Goal: Information Seeking & Learning: Find specific fact

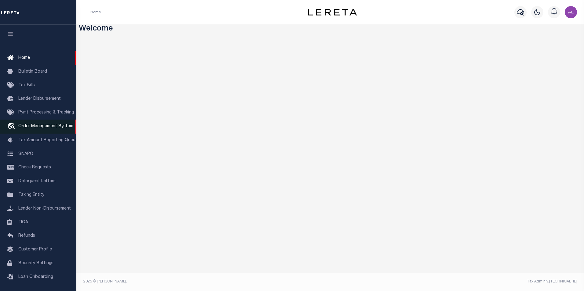
click at [35, 128] on span "Order Management System" at bounding box center [45, 126] width 55 height 4
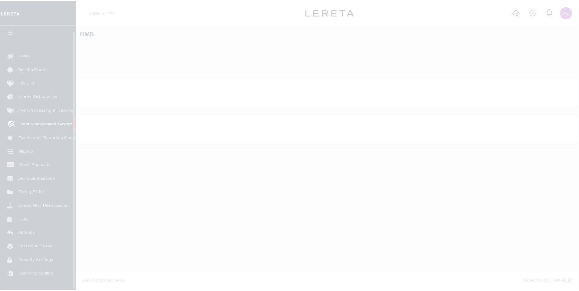
scroll to position [6, 0]
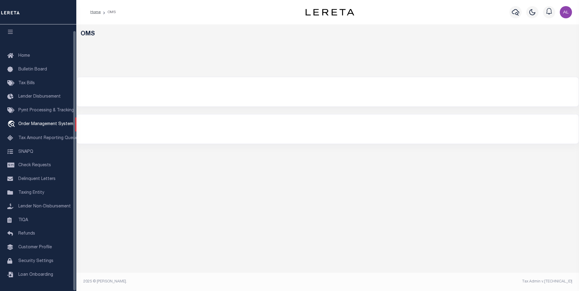
select select "200"
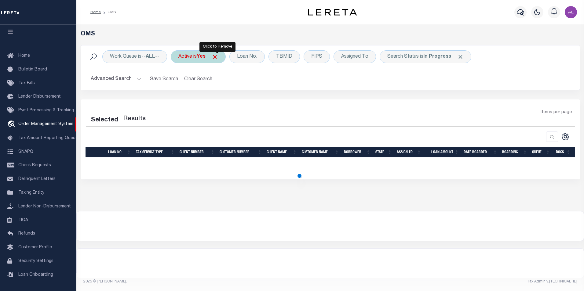
click at [216, 56] on span "Click to Remove" at bounding box center [215, 57] width 6 height 6
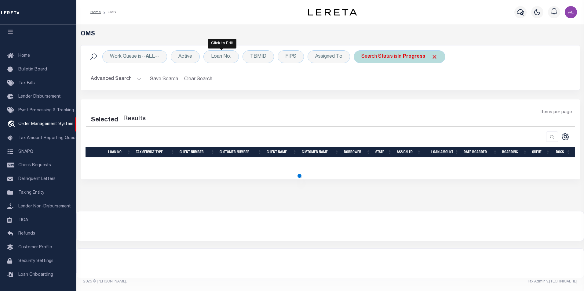
select select "200"
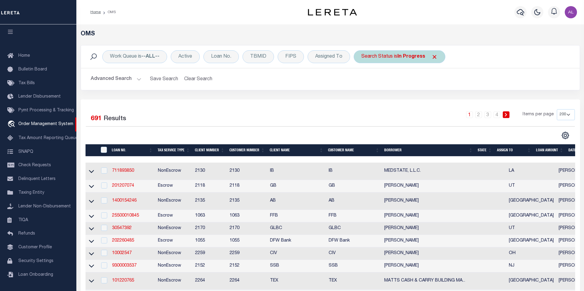
click at [433, 56] on span "Click to Remove" at bounding box center [434, 57] width 6 height 6
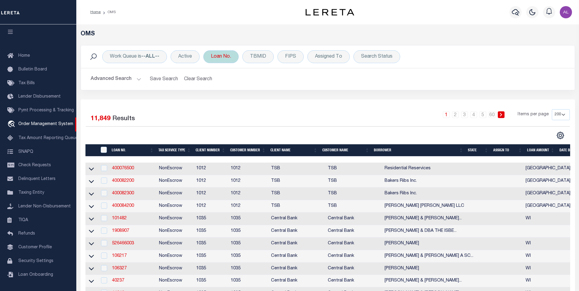
click at [236, 61] on div "Loan No." at bounding box center [220, 56] width 35 height 13
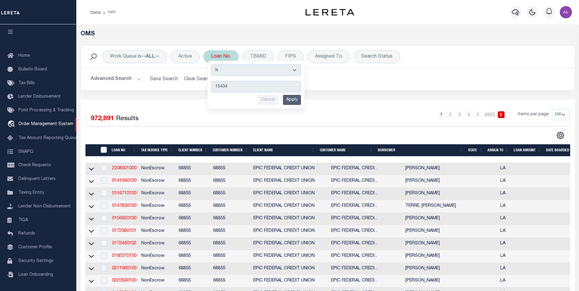
type input "15434"
click at [296, 100] on input "Apply" at bounding box center [292, 100] width 18 height 10
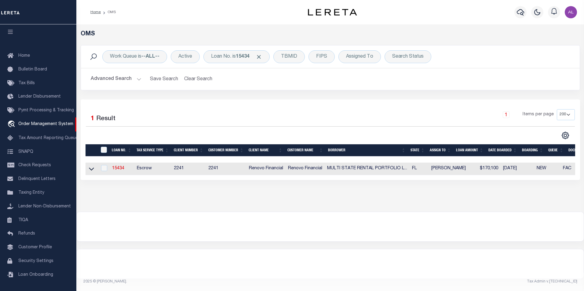
click at [121, 166] on td "15434" at bounding box center [122, 169] width 25 height 13
checkbox input "true"
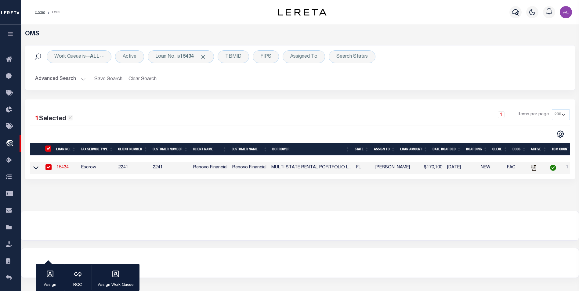
click at [60, 168] on link "15434" at bounding box center [62, 167] width 12 height 4
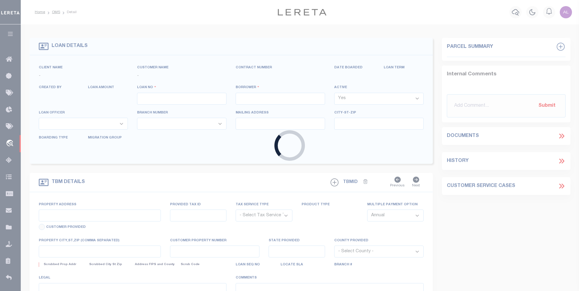
type input "15434"
type input "MULTI STATE RENTAL PORTFOLIO LLC"
select select
type input "7145 Fireside Street"
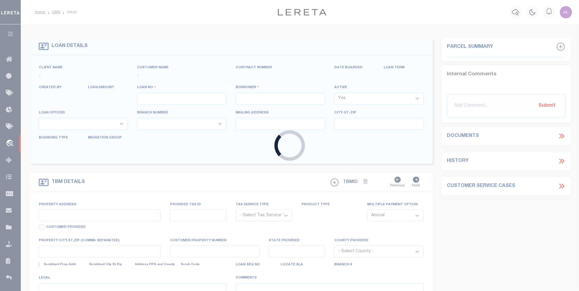
type input "Spring Hill FL 34606"
select select "10"
select select "Escrow"
type input "1098 Edgehill Avenue"
select select
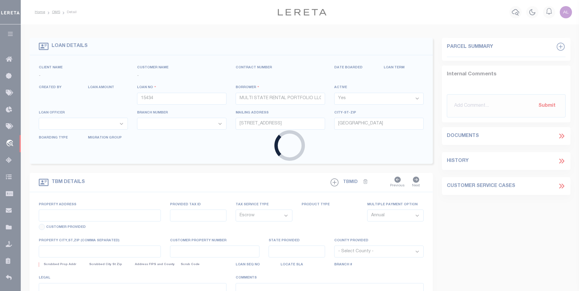
type input "Spring Hill, FL 34606"
type input "a0kUS0000073gOT"
type input "FL"
select select
type textarea "LEGAL REQUIRED"
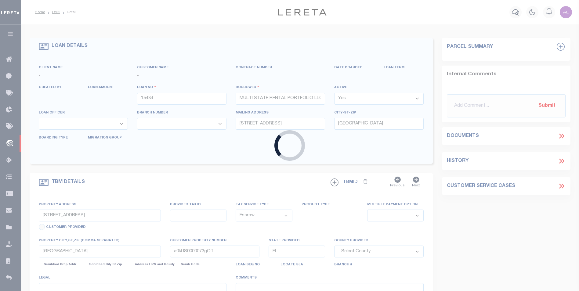
type textarea "Liability Limited to Customer Provided Parcel"
select select "25066"
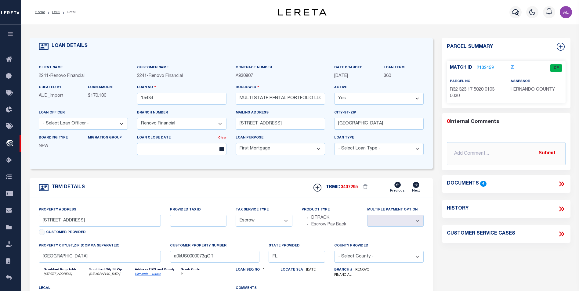
click at [488, 68] on link "2103459" at bounding box center [485, 68] width 17 height 6
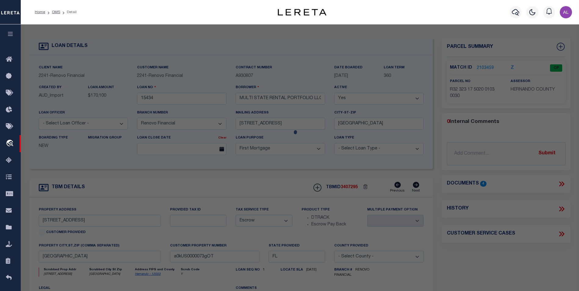
checkbox input "false"
select select "CP"
type input "MULTI STATE RENTAL PORTFOLIO LLC"
select select "AGW"
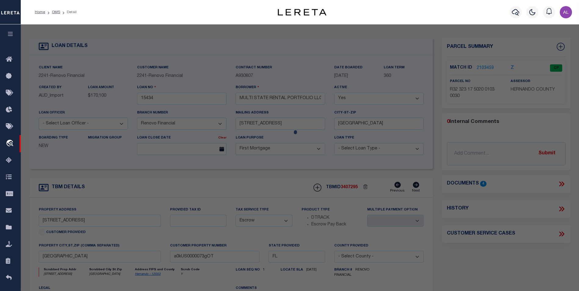
select select
type input "1098 EDGEHILL AVE"
type input "[GEOGRAPHIC_DATA]"
type textarea "[STREET_ADDRESS]"
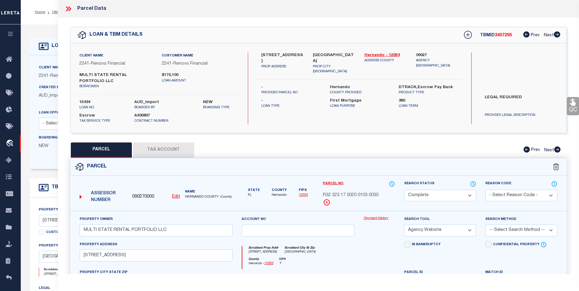
click at [383, 218] on link "Payment History" at bounding box center [379, 218] width 31 height 5
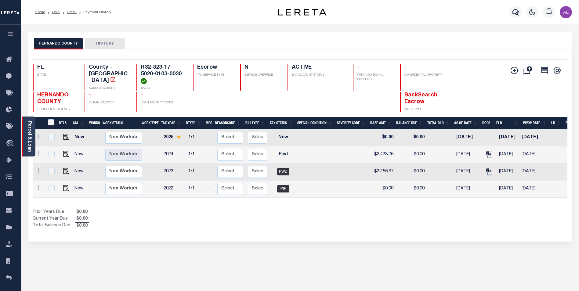
click at [32, 138] on div "Parcel & Loan" at bounding box center [29, 137] width 14 height 40
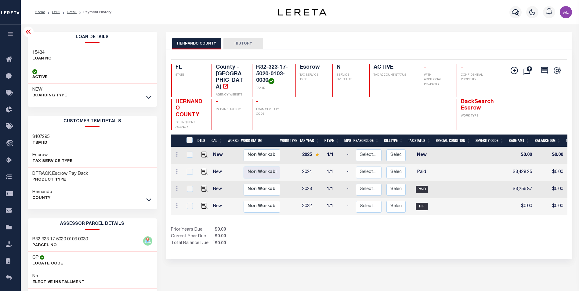
click at [38, 52] on h3 "15434" at bounding box center [41, 53] width 19 height 6
copy h3 "15434"
click at [57, 13] on link "OMS" at bounding box center [56, 12] width 8 height 4
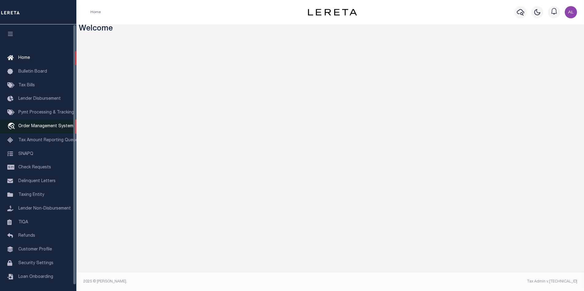
click at [50, 129] on span "Order Management System" at bounding box center [45, 126] width 55 height 4
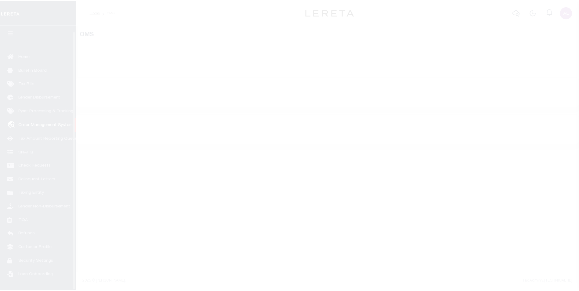
scroll to position [6, 0]
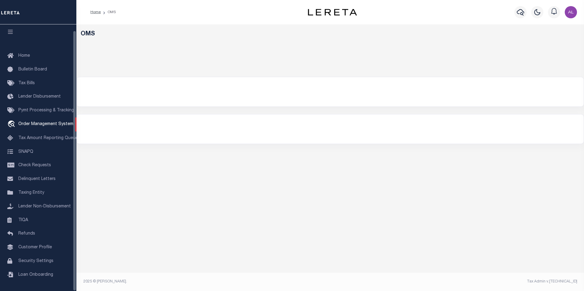
select select "200"
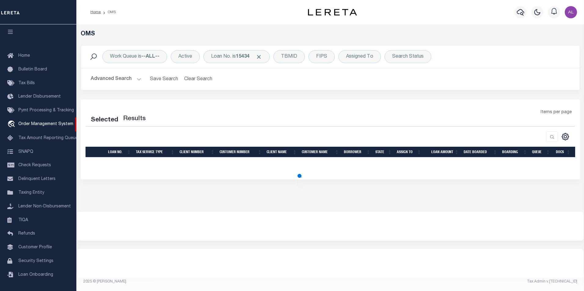
select select "200"
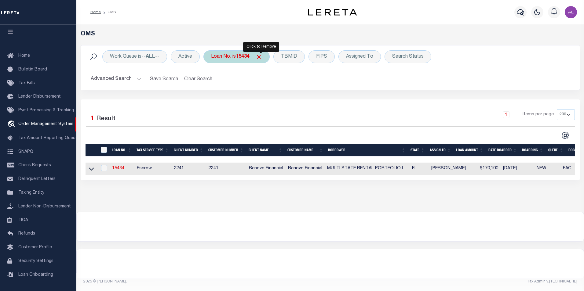
click at [260, 57] on span "Click to Remove" at bounding box center [258, 57] width 6 height 6
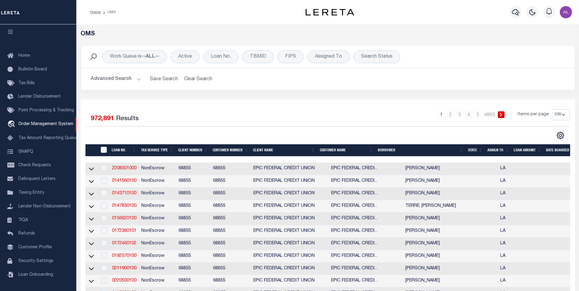
click at [138, 80] on button "Advanced Search" at bounding box center [116, 79] width 51 height 12
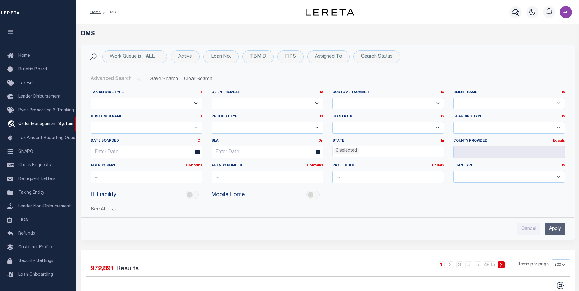
click at [112, 209] on button "See All" at bounding box center [328, 210] width 474 height 6
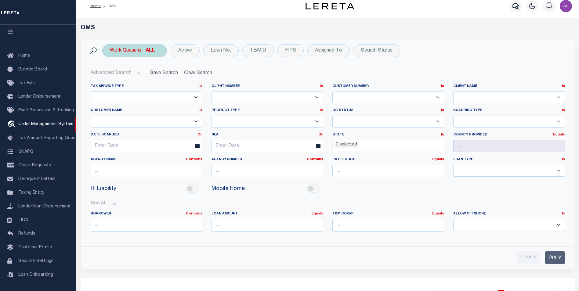
scroll to position [0, 0]
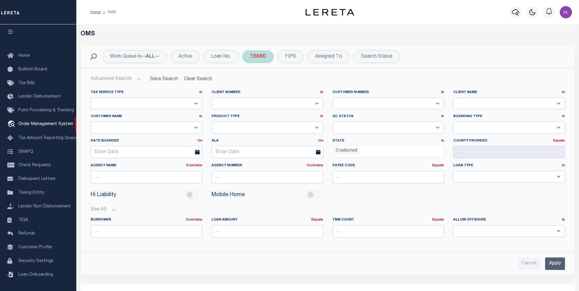
click at [263, 59] on div "TBMID" at bounding box center [257, 56] width 31 height 13
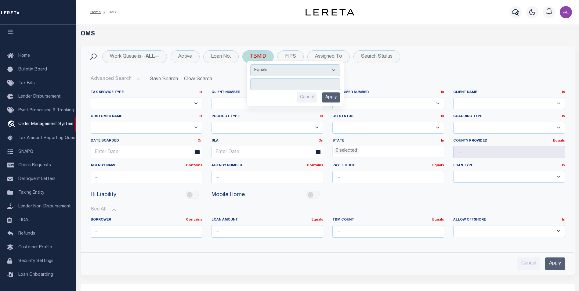
type input "2599019"
click at [335, 97] on input "Apply" at bounding box center [331, 97] width 18 height 10
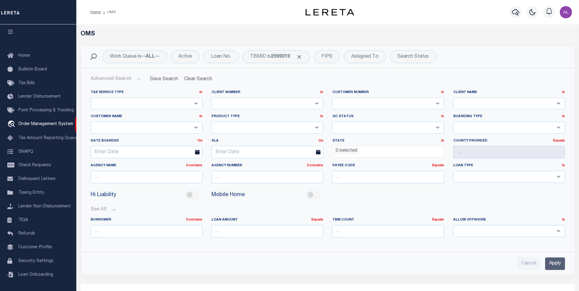
click at [137, 81] on button "Advanced Search" at bounding box center [116, 79] width 51 height 12
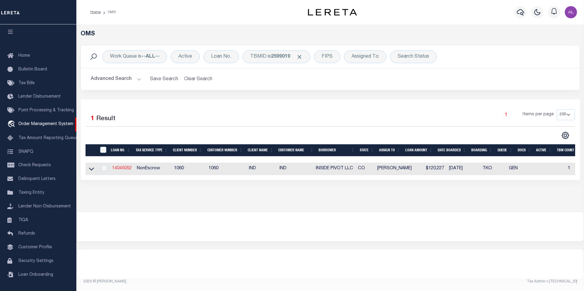
click at [126, 168] on link "14045052" at bounding box center [122, 168] width 20 height 4
type input "14045052"
type input "INSIDE PIVOT LLC"
select select "False"
select select
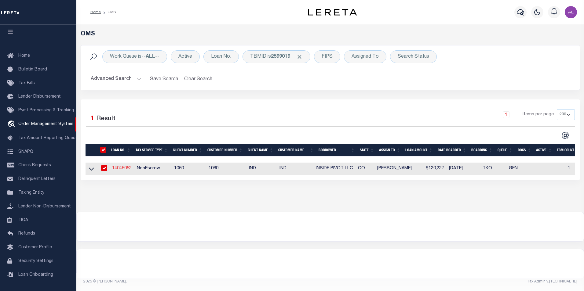
select select
select select "NonEscrow"
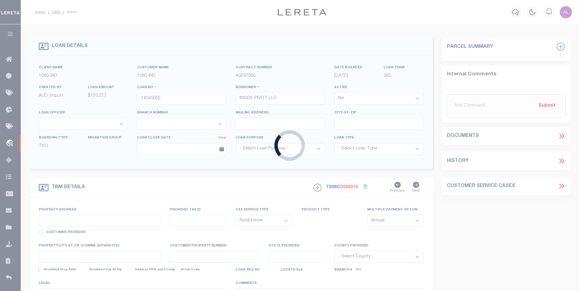
type input "202 W MAIN ST"
type input "R013637"
type input "CANON CITY CO 81212"
type input "CO"
select select
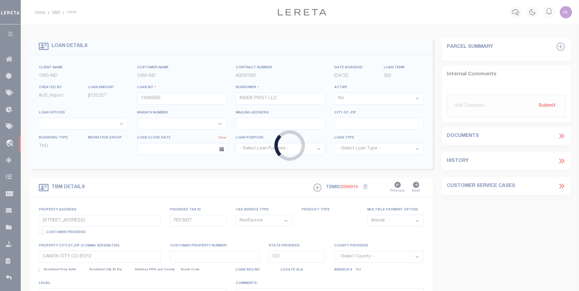
select select "7638"
select select "2796"
select select "2"
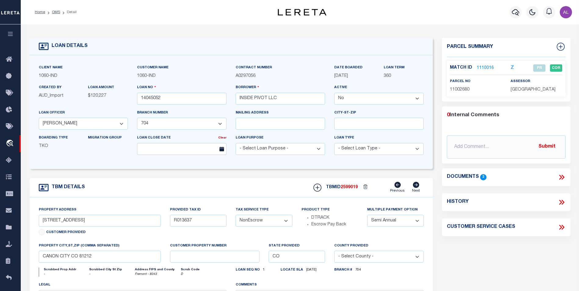
click at [482, 66] on link "1110016" at bounding box center [485, 68] width 17 height 6
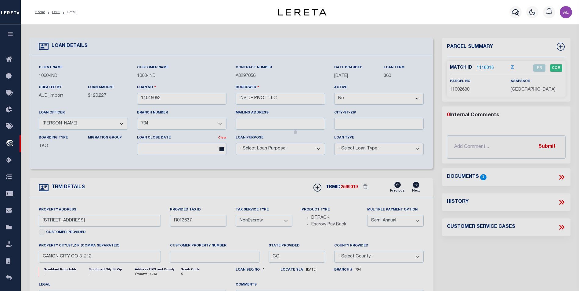
checkbox input "false"
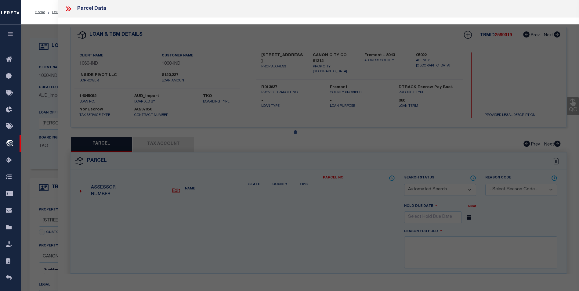
select select "PR"
type input "INSIDE PIVOT LLC"
select select
type input "202 MAIN ST"
type input "CANON CITY CO 81212"
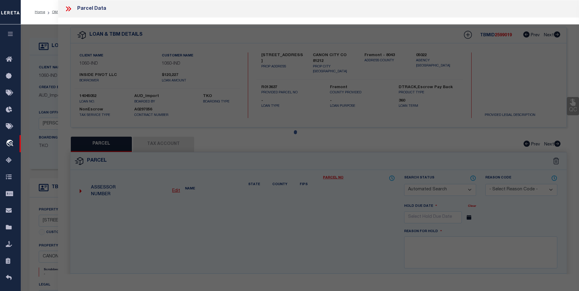
type textarea "Subd: CANON CITY LOT 9 BLK 8 CANON CITY"
type textarea "Tax ID Special Project"
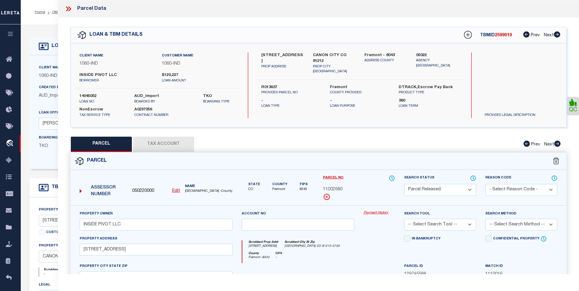
click at [367, 211] on link "Payment History" at bounding box center [379, 213] width 31 height 5
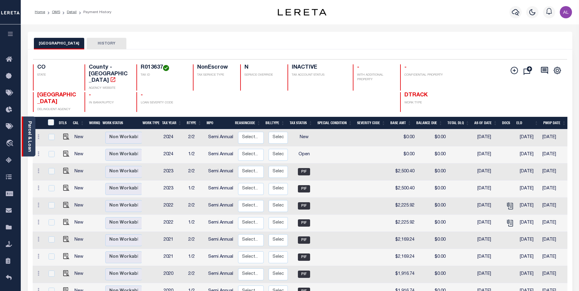
click at [30, 134] on link "Parcel & Loan" at bounding box center [29, 136] width 4 height 31
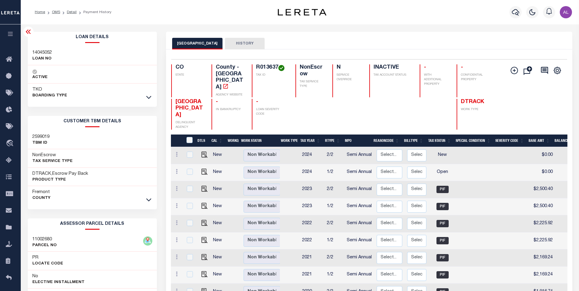
click at [39, 51] on h3 "14045052" at bounding box center [42, 53] width 20 height 6
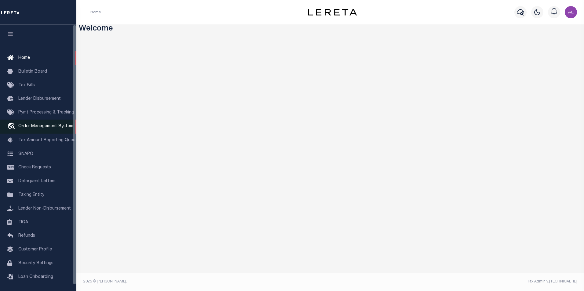
click at [25, 129] on span "Order Management System" at bounding box center [45, 126] width 55 height 4
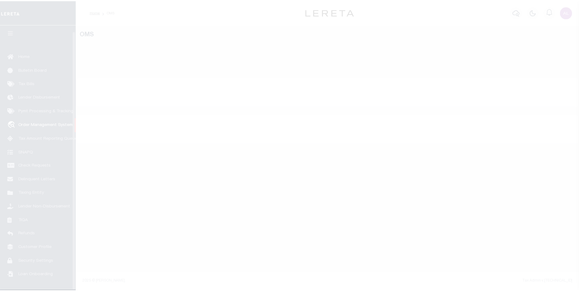
scroll to position [6, 0]
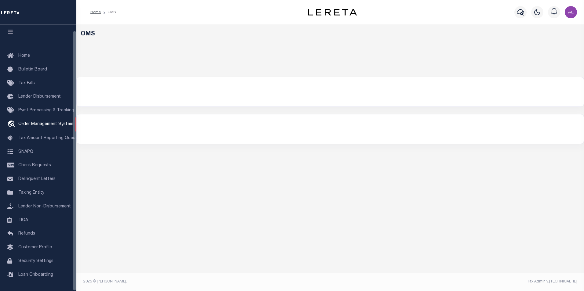
select select "200"
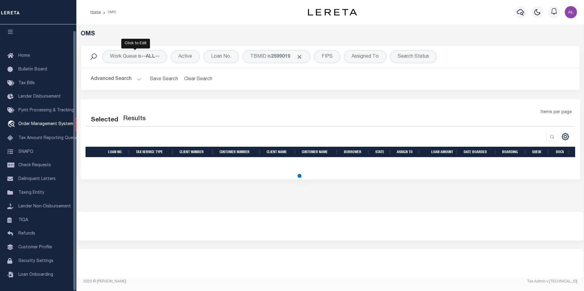
select select "200"
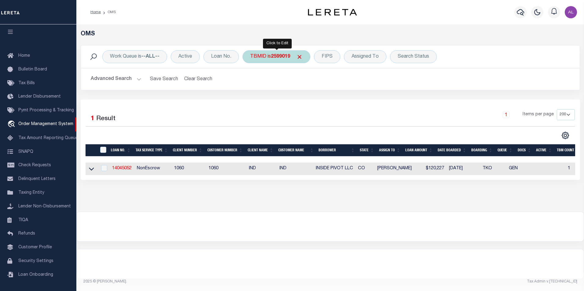
click at [271, 54] on div "TBMID is 2599019" at bounding box center [276, 56] width 68 height 13
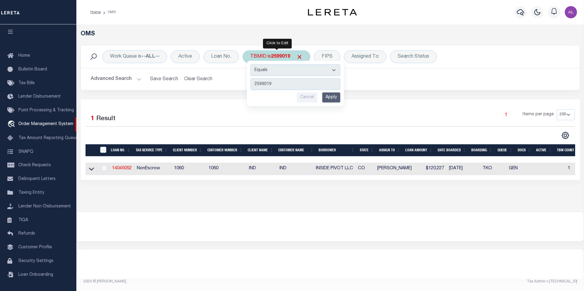
type input "3010936"
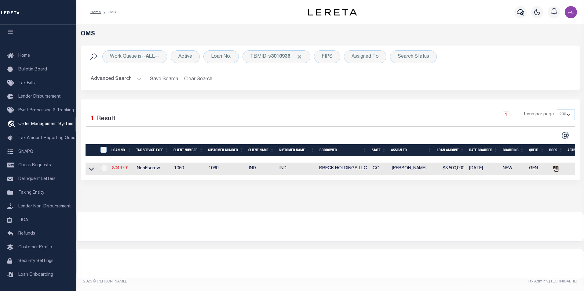
click at [120, 168] on link "8049791" at bounding box center [120, 168] width 17 height 4
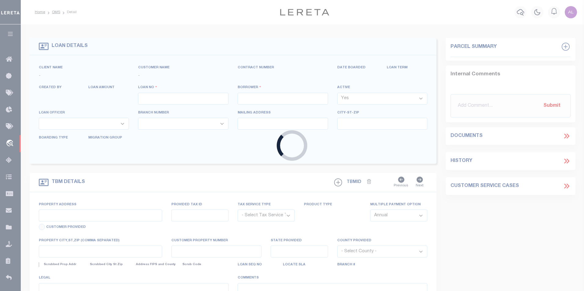
type input "8049791"
type input "BRECK HOLDINGS LLC"
select select "False"
select select
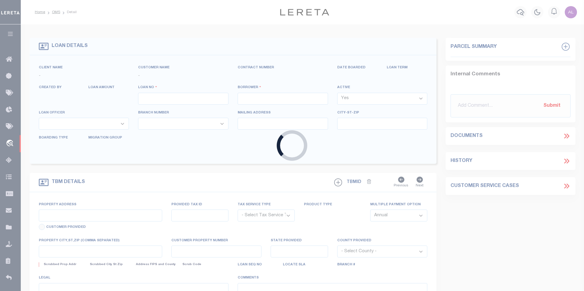
type input "2015 [GEOGRAPHIC_DATA]"
type input "[GEOGRAPHIC_DATA] AL 352030000"
select select "NonEscrow"
type input "[STREET_ADDRESS]"
type input "BRECKENRIDGE CO"
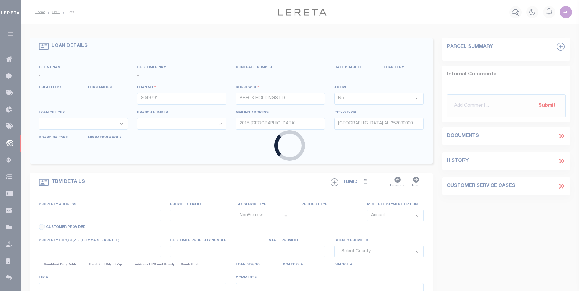
type input "105184"
type input "CO"
select select
select select "8336"
select select "2810"
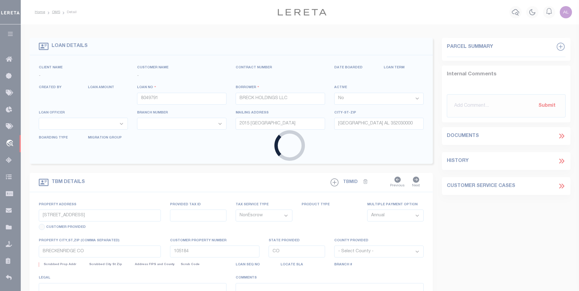
select select "2"
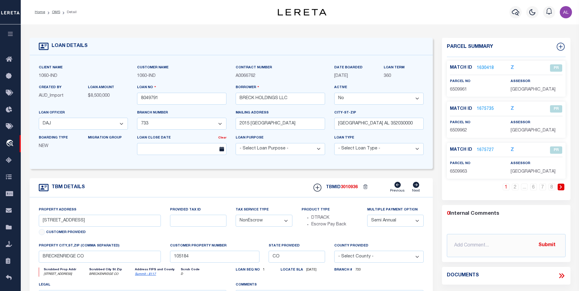
click at [484, 65] on link "1630418" at bounding box center [485, 68] width 17 height 6
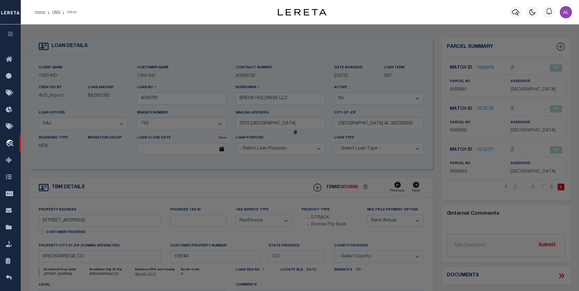
checkbox input "false"
select select "PR"
type input "BRECK HOLDINGS LLC"
select select
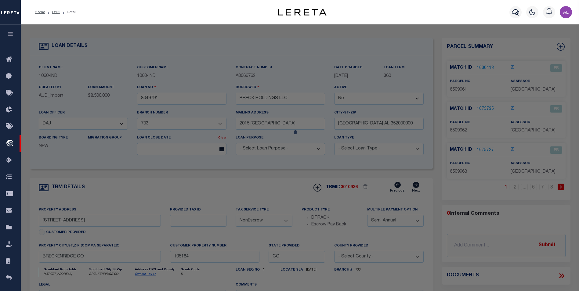
type input "505A S MAIN ST UNIT A1"
type input "BRECKENRIDGE CO 80424"
type textarea "UNIT A1 MAIN STREET STATION CONDO BRECKENRIDGE HOUSE WEST"
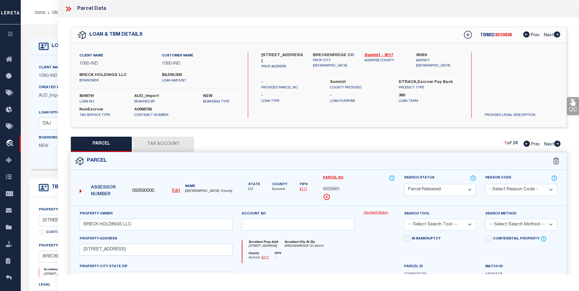
click at [370, 212] on link "Payment History" at bounding box center [379, 213] width 31 height 5
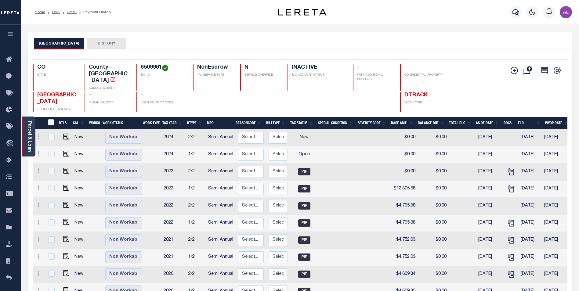
click at [27, 132] on link "Parcel & Loan" at bounding box center [29, 136] width 4 height 31
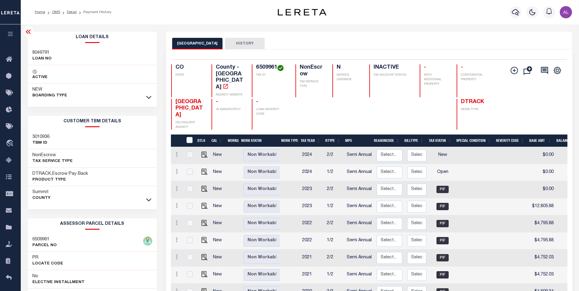
click at [45, 52] on h3 "8049791" at bounding box center [41, 53] width 19 height 6
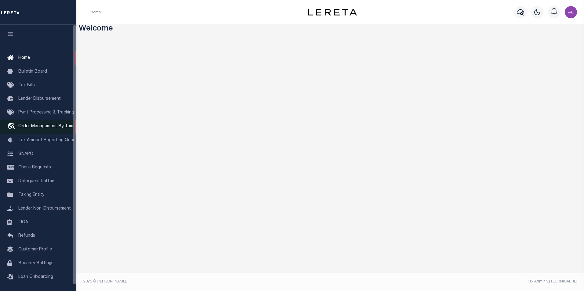
click at [52, 131] on link "travel_explore Order Management System" at bounding box center [38, 127] width 76 height 14
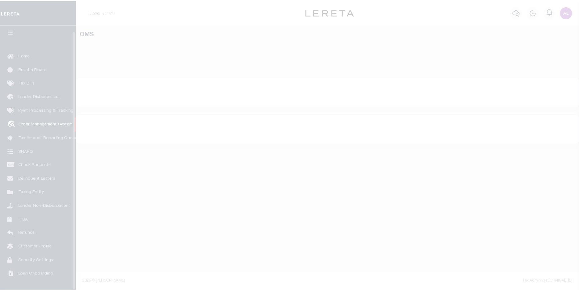
scroll to position [6, 0]
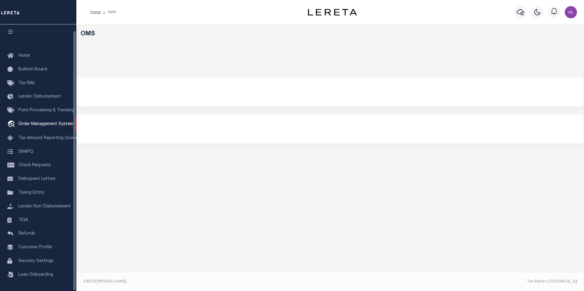
select select "200"
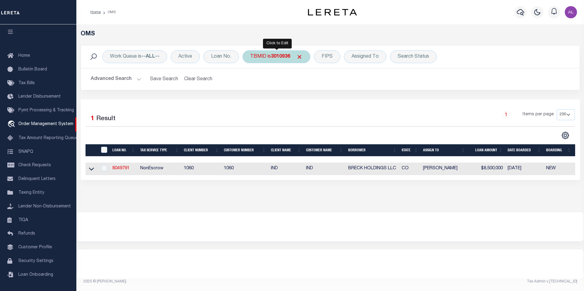
click at [269, 57] on div "TBMID is 3010936" at bounding box center [276, 56] width 68 height 13
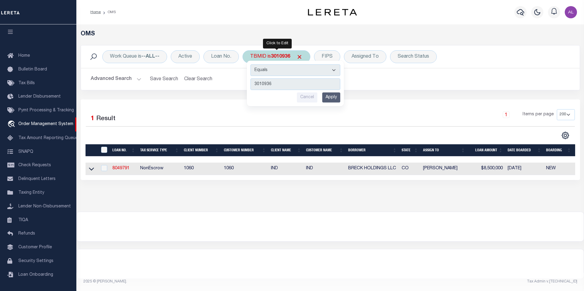
type input "2590644"
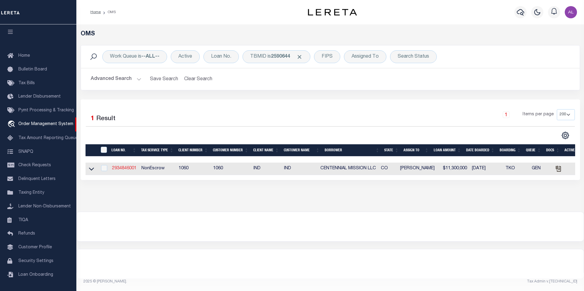
click at [127, 168] on link "2934846001" at bounding box center [124, 168] width 24 height 4
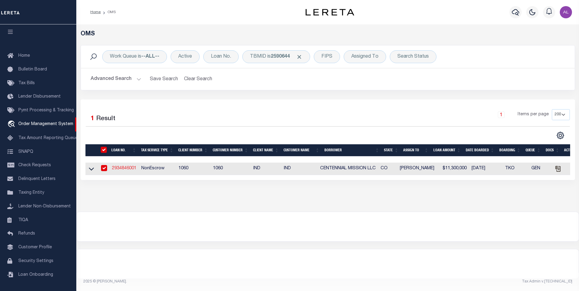
type input "2934846001"
type input "CENTENNIAL MISSION LLC"
select select "False"
select select
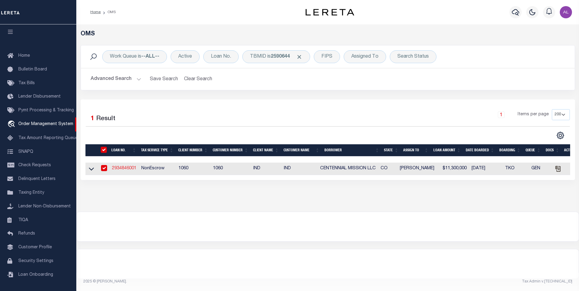
type input "[STREET_ADDRESS]"
type input "ARVADA CO 80005"
select select "NonEscrow"
type input "[STREET_ADDRESS]"
type input "WESTMINSTER CO 80005"
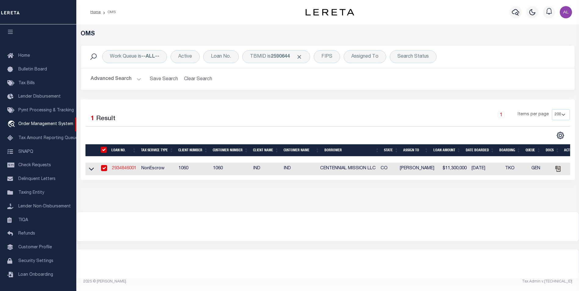
type input "00000000053378"
type input "CO"
select select
select select "7005"
select select "2817"
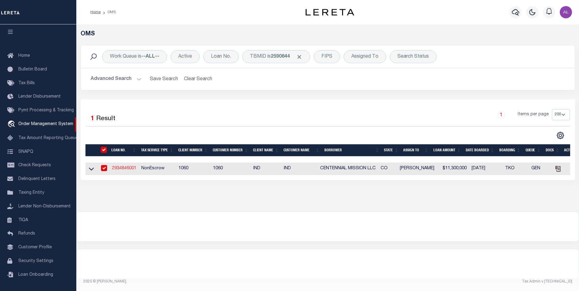
select select "2"
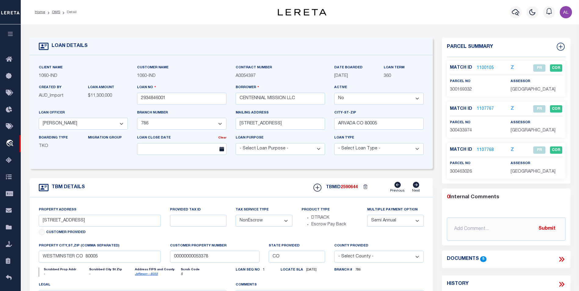
click at [417, 186] on icon at bounding box center [416, 185] width 7 height 6
click at [488, 67] on link "1100105" at bounding box center [485, 68] width 17 height 6
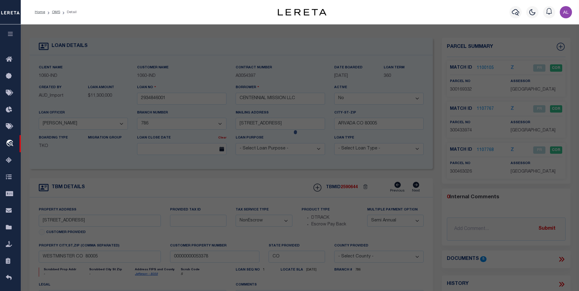
checkbox input "false"
select select "PR"
type input "CENTENNIAL MISSION LLC"
select select
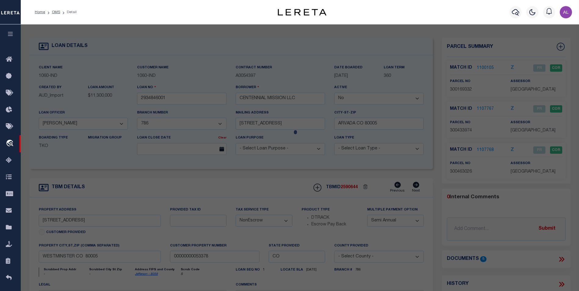
type input "7615 W 88TH AVE"
type input "WESTMINSTER CO 80005"
type textarea "529400 MISSION HILL SILO COMMERCIAL Lot 02"
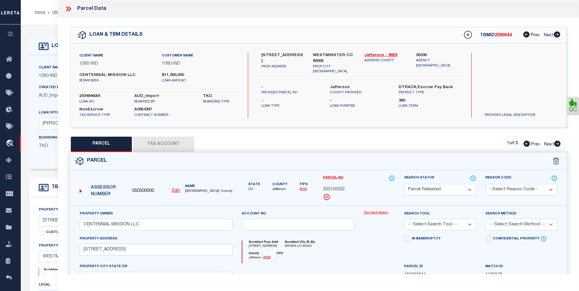
click at [364, 214] on link "Payment History" at bounding box center [379, 213] width 31 height 5
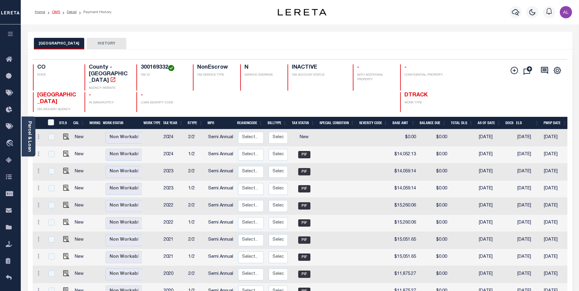
click at [57, 14] on link "OMS" at bounding box center [56, 12] width 8 height 4
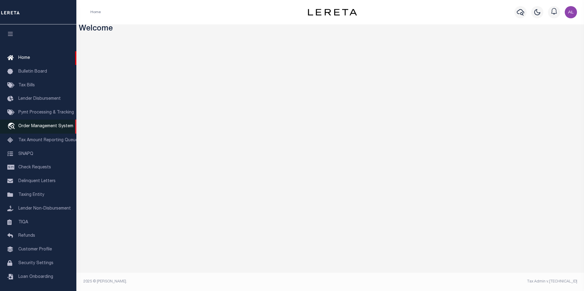
click at [32, 125] on span "Order Management System" at bounding box center [45, 126] width 55 height 4
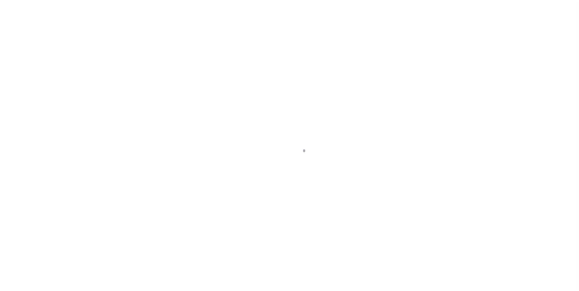
scroll to position [6, 0]
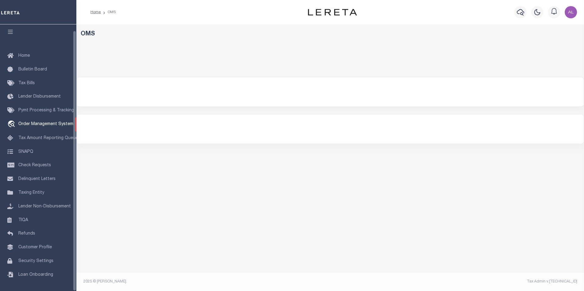
select select "200"
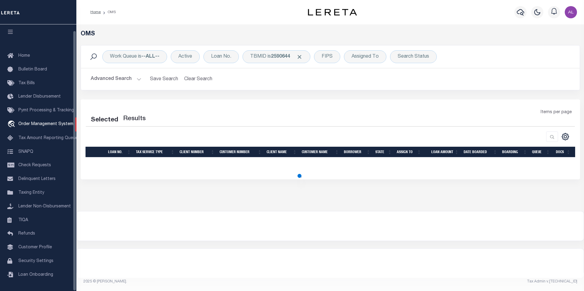
select select "200"
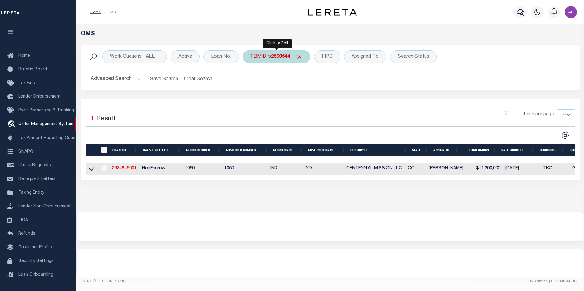
click at [279, 60] on div "TBMID is 2590644" at bounding box center [276, 56] width 68 height 13
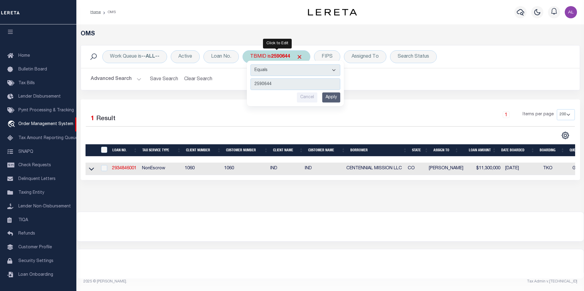
type input "3255699"
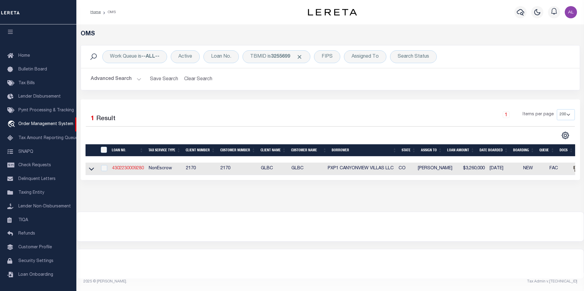
click at [131, 170] on link "4302230009280" at bounding box center [128, 168] width 32 height 4
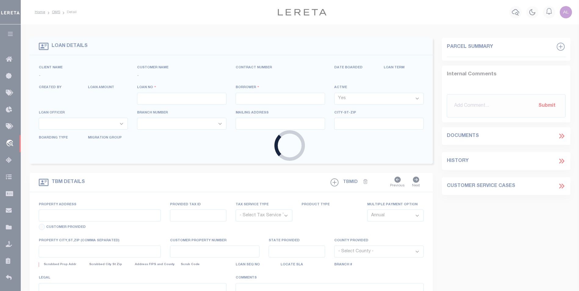
type input "4302230009280"
type input "PXP1 CANYONVIEW VILLAS LLC"
select select
type input "8310 S VALLEY HIGHWAY STE 110"
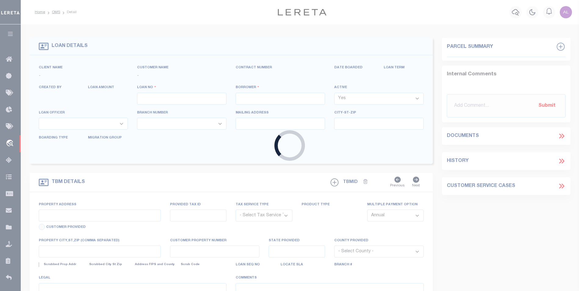
type input "ENGLEWOOD CO 80112-5817"
select select "NonEscrow"
type input "2350 ZION CANYON AVE"
type input "GRAND JUNCTION CO 81505"
type input "CO"
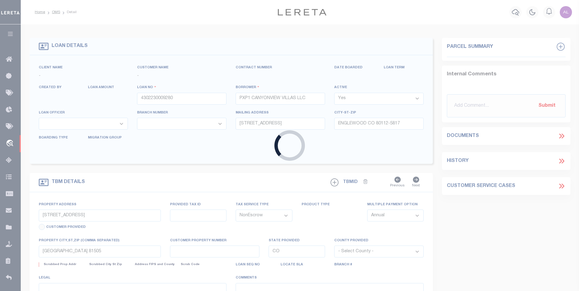
select select
select select "4580"
select select "2"
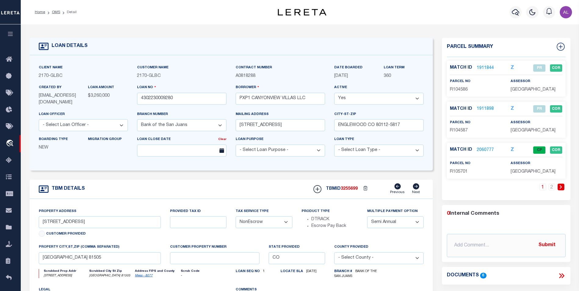
click at [487, 150] on link "2060777" at bounding box center [485, 150] width 17 height 6
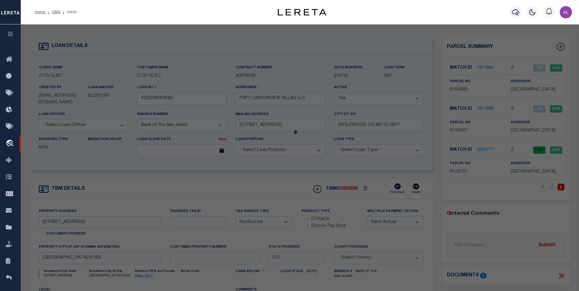
checkbox input "false"
select select "CP"
type input "PXP1 CANYONVIEW VILLAS LLC"
type input "Parcel Number: 2701-324-13-001"
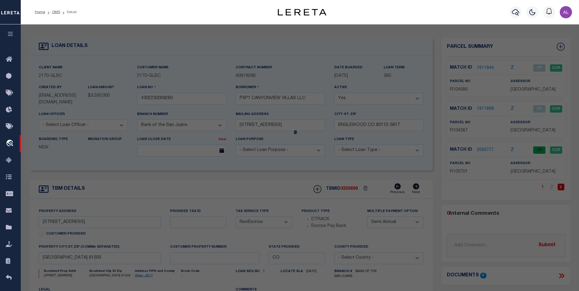
select select "AGW"
select select
type input "2350 ZION CANYON AVE"
type input "GRAND JUNCTION, CO 81505"
type textarea "LOT 1 CANYONVIEW COTTAGES SUBDIVISION FILING ONE A SEC 32 1N 1W UM AS DESC IN R…"
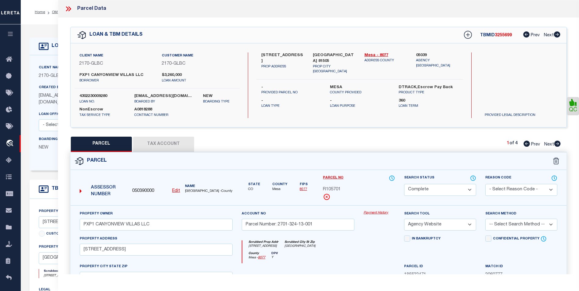
click at [372, 212] on link "Payment History" at bounding box center [379, 213] width 31 height 5
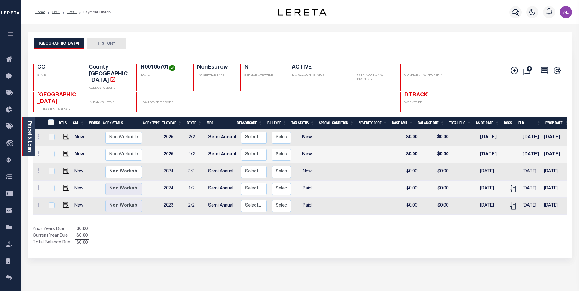
click at [31, 137] on link "Parcel & Loan" at bounding box center [29, 136] width 4 height 31
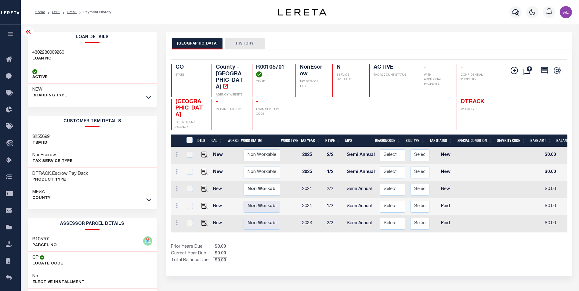
click at [27, 33] on icon at bounding box center [28, 32] width 5 height 4
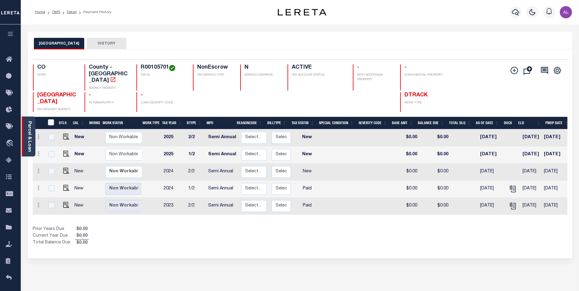
click at [34, 127] on div "Parcel & Loan" at bounding box center [29, 137] width 14 height 40
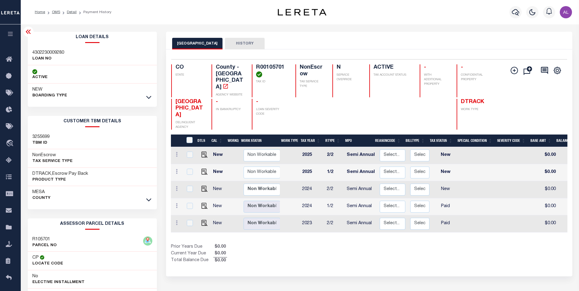
click at [51, 51] on h3 "4302230009280" at bounding box center [48, 53] width 32 height 6
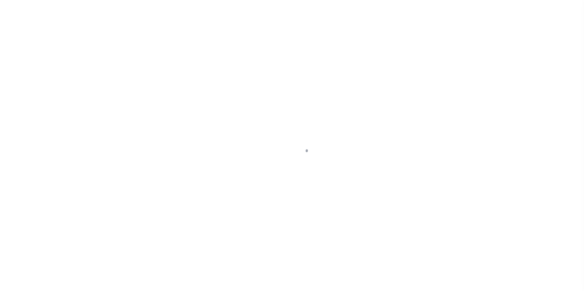
scroll to position [6, 0]
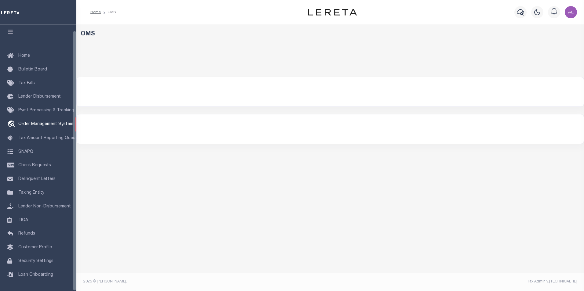
select select "200"
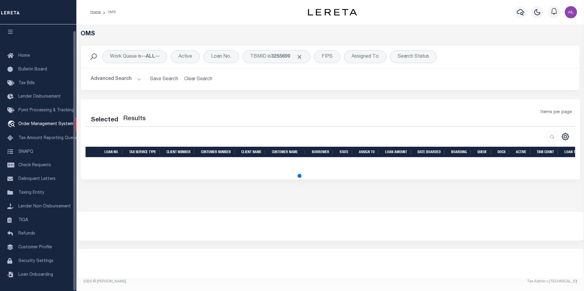
select select "200"
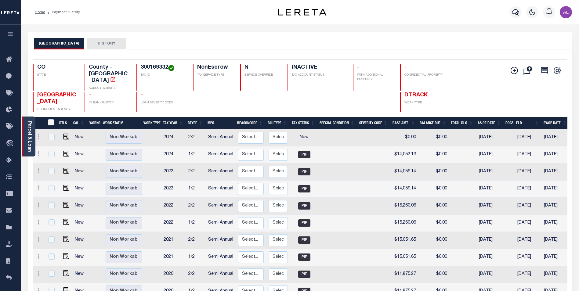
click at [33, 138] on div "Parcel & Loan" at bounding box center [29, 137] width 14 height 40
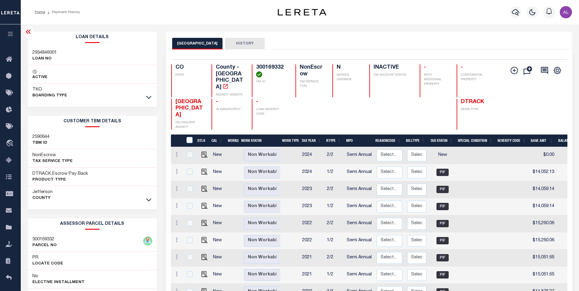
click at [49, 51] on h3 "2934846001" at bounding box center [44, 53] width 24 height 6
copy h3 "2934846001"
click at [50, 50] on h3 "2934846001" at bounding box center [44, 53] width 24 height 6
click at [40, 78] on p "ACTIVE" at bounding box center [39, 77] width 15 height 6
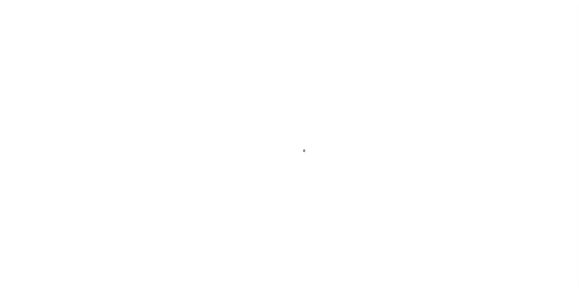
scroll to position [6, 0]
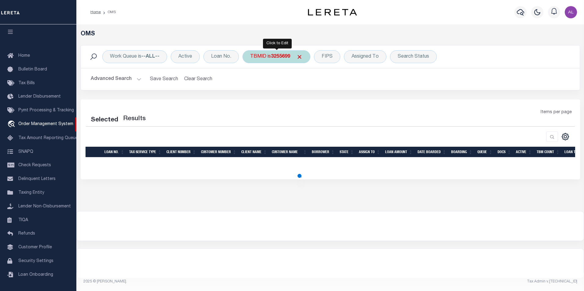
click at [269, 56] on div "TBMID is 3255699" at bounding box center [276, 56] width 68 height 13
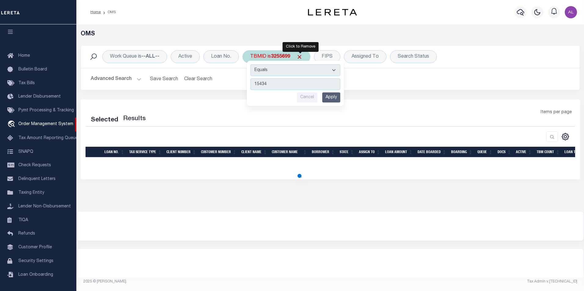
type input "15434"
click at [300, 57] on span "Click to Remove" at bounding box center [299, 57] width 6 height 6
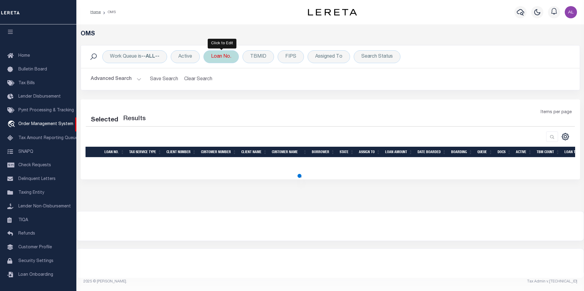
click at [222, 56] on div "Loan No." at bounding box center [220, 56] width 35 height 13
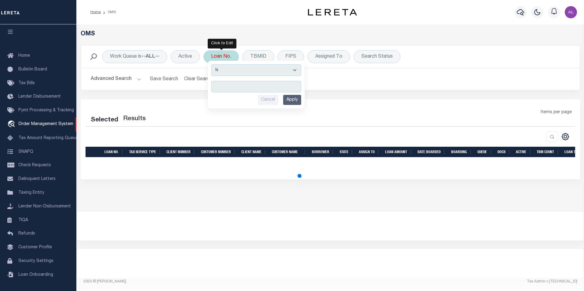
type input "15434"
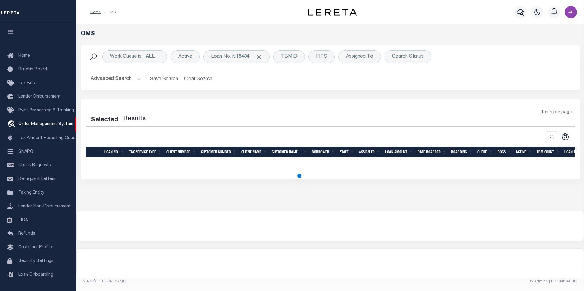
select select "200"
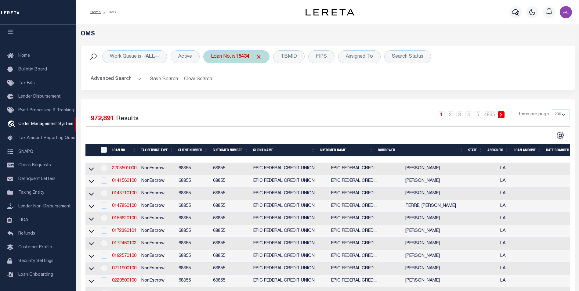
click at [235, 54] on div "Loan No. is 15434" at bounding box center [236, 56] width 66 height 13
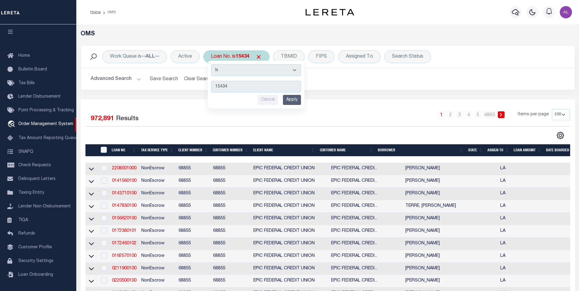
click at [295, 96] on input "Apply" at bounding box center [292, 100] width 18 height 10
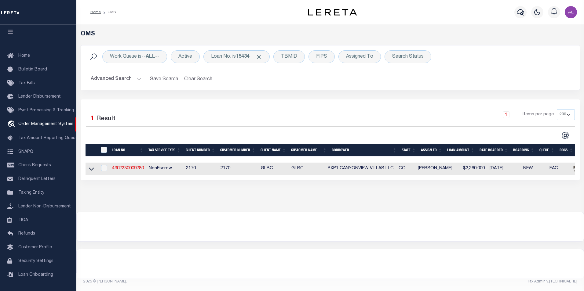
click at [138, 78] on button "Advanced Search" at bounding box center [116, 79] width 51 height 12
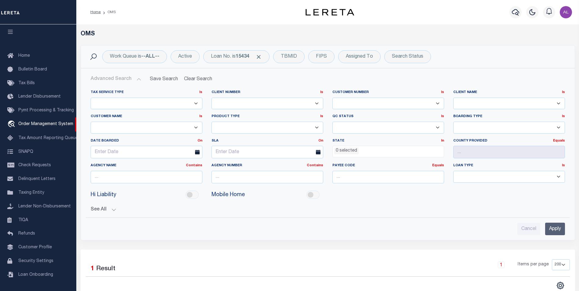
click at [138, 78] on button "Advanced Search" at bounding box center [116, 79] width 51 height 12
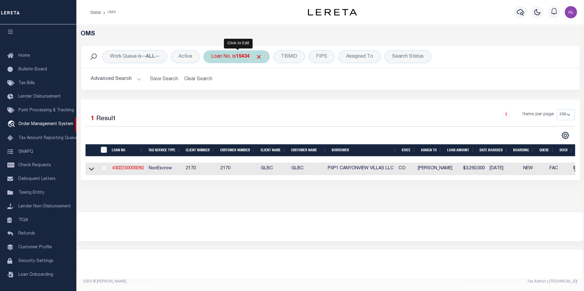
click at [234, 59] on div "Loan No. is 15434" at bounding box center [236, 56] width 66 height 13
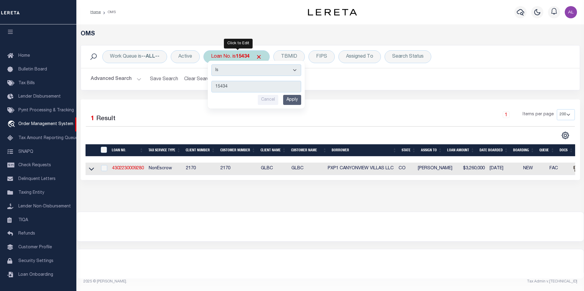
click at [293, 98] on input "Apply" at bounding box center [292, 100] width 18 height 10
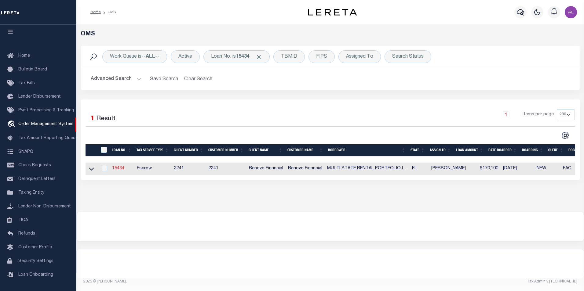
click at [122, 169] on link "15434" at bounding box center [118, 168] width 12 height 4
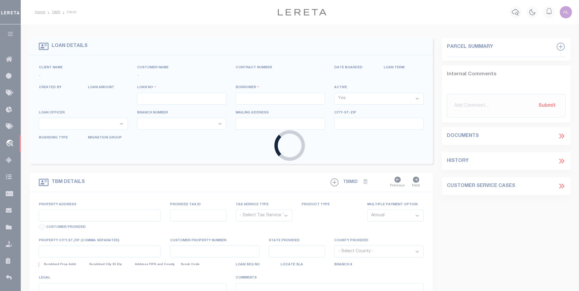
type input "15434"
type input "MULTI STATE RENTAL PORTFOLIO LLC"
select select
type input "7145 Fireside Street"
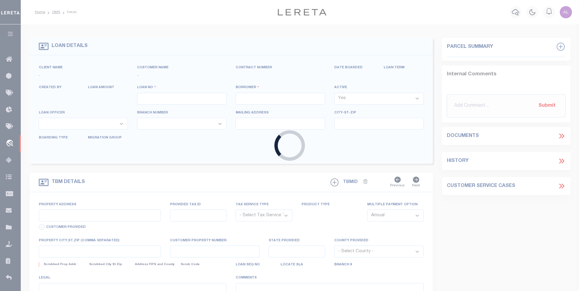
type input "Spring Hill FL 34606"
select select "10"
select select "Escrow"
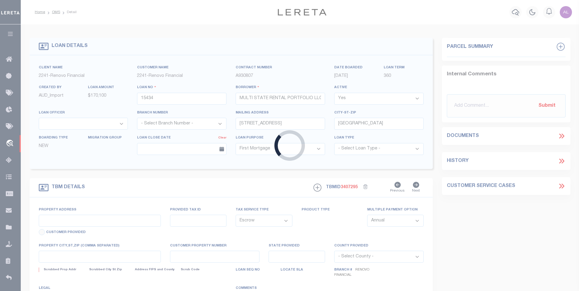
select select "25066"
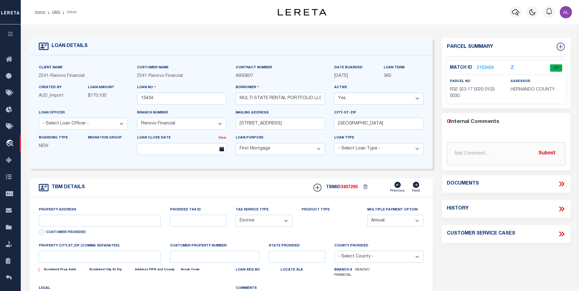
type input "1098 Edgehill Avenue"
select select
type input "Spring Hill, FL 34606"
type input "a0kUS0000073gOT"
type input "FL"
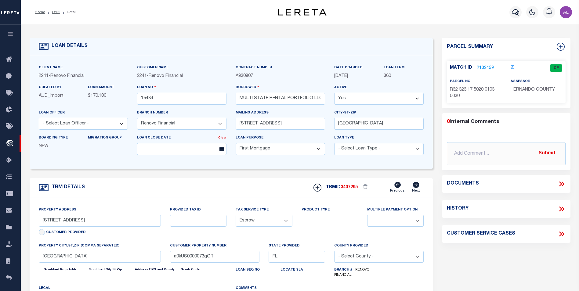
select select
type textarea "LEGAL REQUIRED"
type textarea "Liability Limited to Customer Provided Parcel"
click at [478, 69] on link "2103459" at bounding box center [485, 68] width 17 height 6
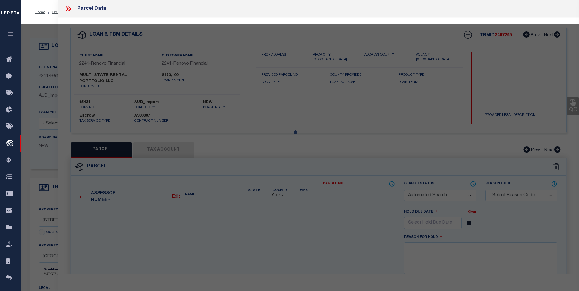
checkbox input "false"
select select "CP"
type input "MULTI STATE RENTAL PORTFOLIO LLC"
select select "AGW"
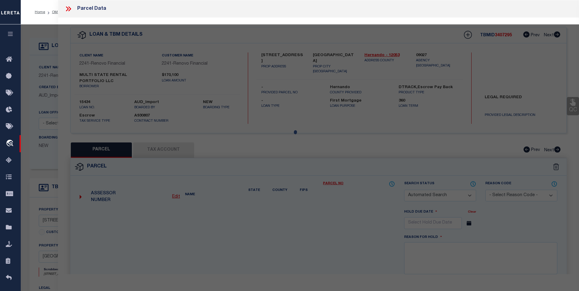
select select
type input "[STREET_ADDRESS]"
type input "[GEOGRAPHIC_DATA]"
type textarea "SPRING HILL UNIT 2 BLK 103 LOT 3"
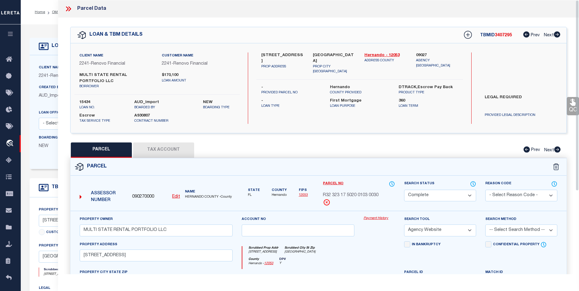
click at [185, 154] on button "Tax Account" at bounding box center [163, 150] width 61 height 15
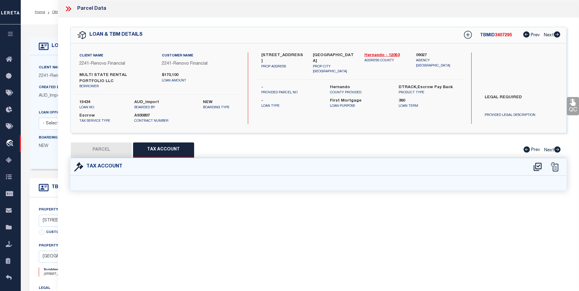
select select "100"
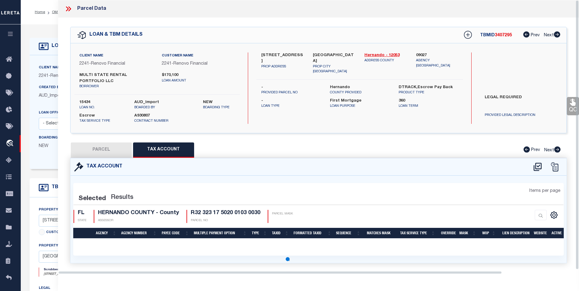
select select "100"
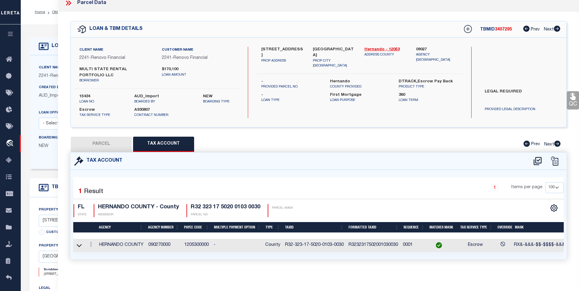
click at [108, 140] on button "PARCEL" at bounding box center [101, 144] width 61 height 15
select select "AS"
select select
checkbox input "false"
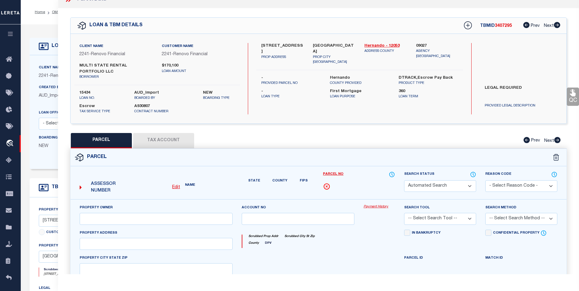
select select "CP"
type input "MULTI STATE RENTAL PORTFOLIO LLC"
select select "AGW"
select select
type input "1098 EDGEHILL AVE"
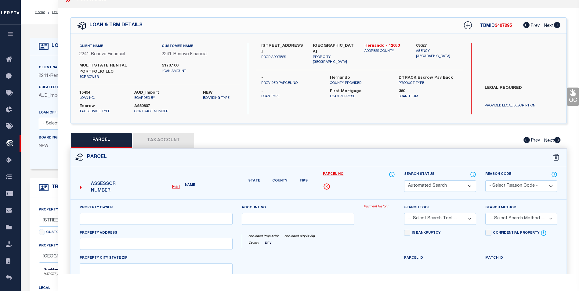
type input "Spring Hill, FL 34606"
type textarea "SPRING HILL UNIT 2 BLK 103 LOT 3"
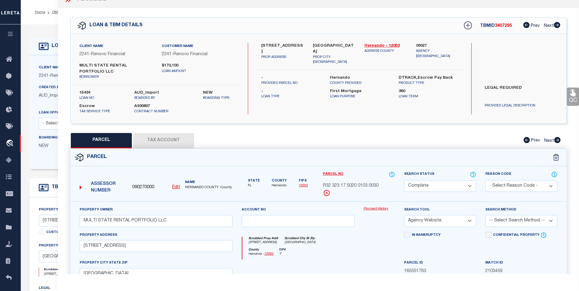
click at [383, 209] on link "Payment History" at bounding box center [379, 209] width 31 height 5
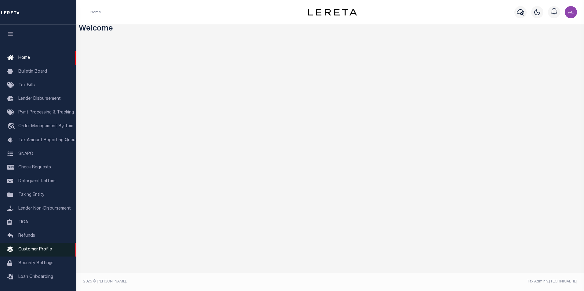
click at [40, 252] on span "Customer Profile" at bounding box center [35, 250] width 34 height 4
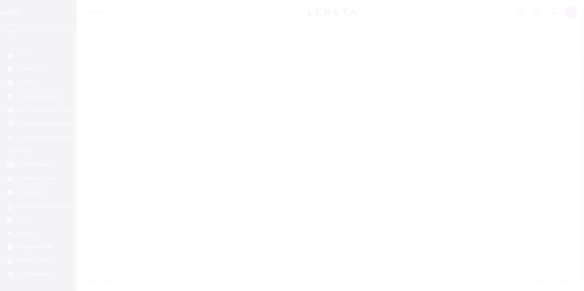
scroll to position [6, 0]
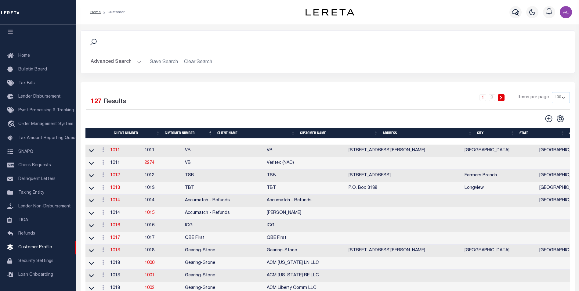
click at [138, 66] on button "Advanced Search" at bounding box center [116, 62] width 51 height 12
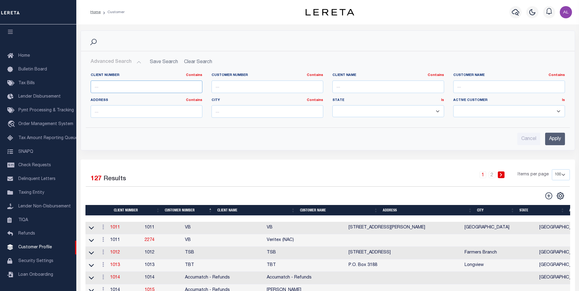
click at [101, 89] on input "text" at bounding box center [147, 87] width 112 height 13
type input "2241"
click at [554, 138] on input "Apply" at bounding box center [555, 139] width 20 height 13
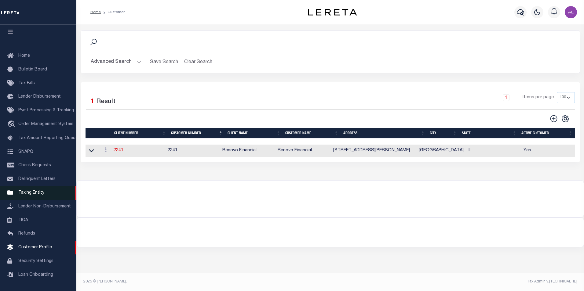
click at [38, 191] on span "Taxing Entity" at bounding box center [31, 193] width 26 height 4
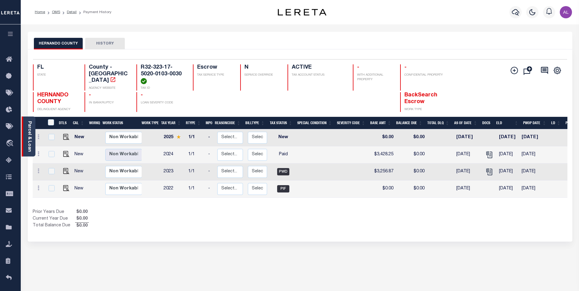
click at [29, 130] on link "Parcel & Loan" at bounding box center [29, 136] width 4 height 31
click at [71, 11] on link "Detail" at bounding box center [72, 12] width 10 height 4
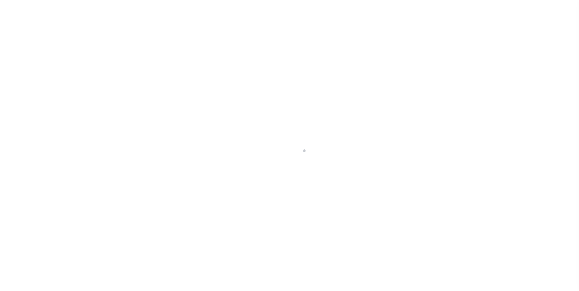
select select "25066"
select select "10"
select select "Escrow"
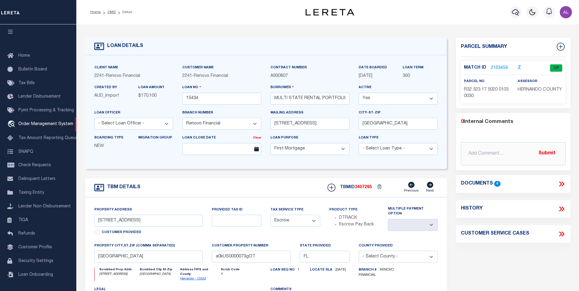
click at [499, 67] on link "2103459" at bounding box center [499, 68] width 17 height 6
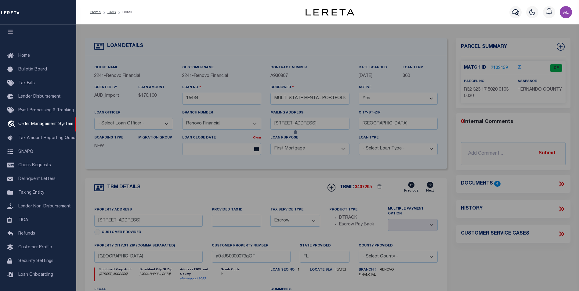
checkbox input "false"
select select "CP"
type input "MULTI STATE RENTAL PORTFOLIO LLC"
select select "AGW"
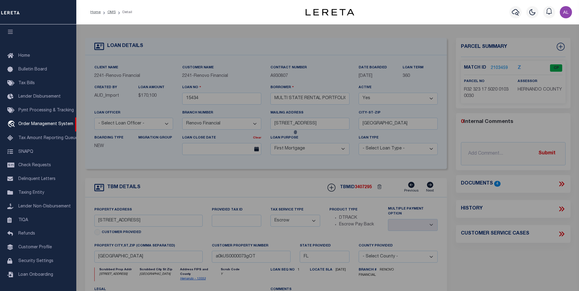
select select
type input "1098 EDGEHILL AVE"
type input "Spring Hill, FL 34606"
type textarea "SPRING HILL UNIT 2 BLK 103 LOT 3"
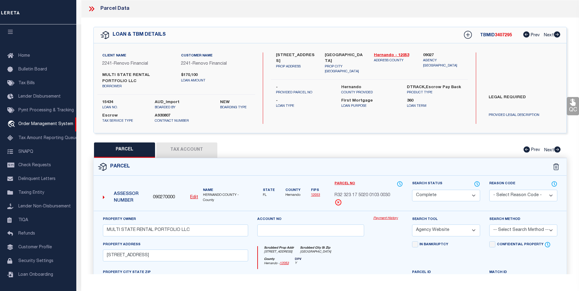
click at [188, 149] on button "Tax Account" at bounding box center [186, 150] width 61 height 15
select select "100"
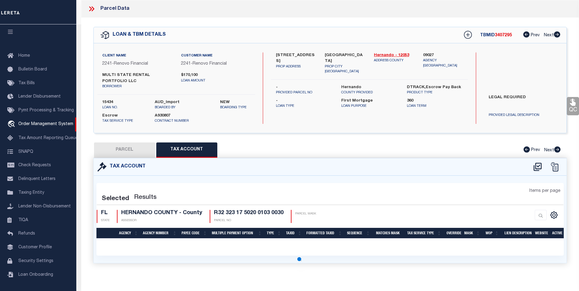
select select "100"
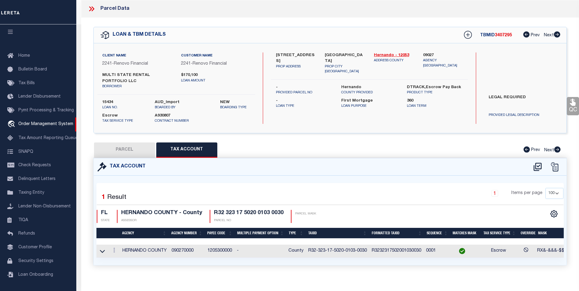
click at [213, 250] on td "1205300000" at bounding box center [219, 251] width 29 height 13
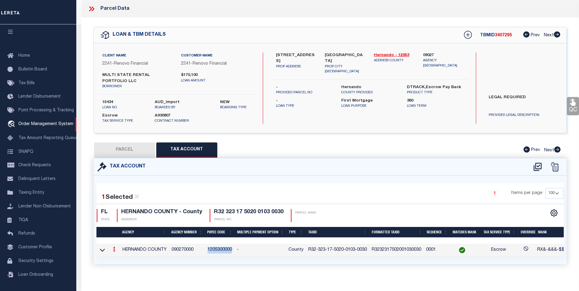
click at [213, 250] on td "1205300000" at bounding box center [219, 250] width 29 height 13
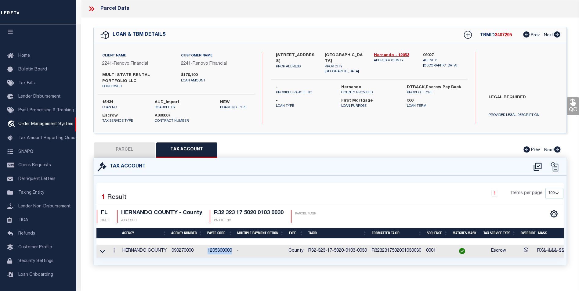
copy td "1205300000"
click at [141, 149] on button "PARCEL" at bounding box center [124, 150] width 61 height 15
select select "AS"
select select
checkbox input "false"
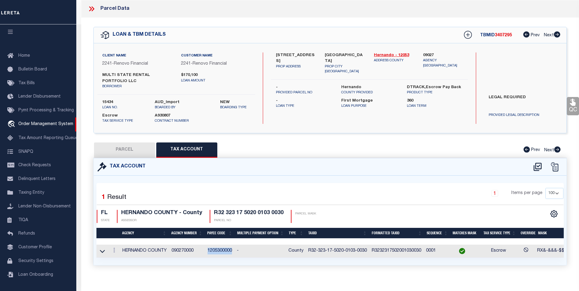
checkbox input "false"
select select "CP"
type input "MULTI STATE RENTAL PORTFOLIO LLC"
select select "AGW"
select select
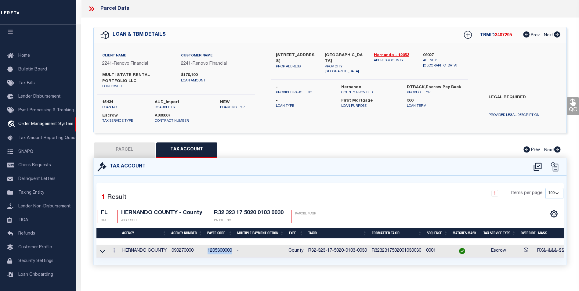
type input "1098 EDGEHILL AVE"
type input "Spring Hill, FL 34606"
type textarea "SPRING HILL UNIT 2 BLK 103 LOT 3"
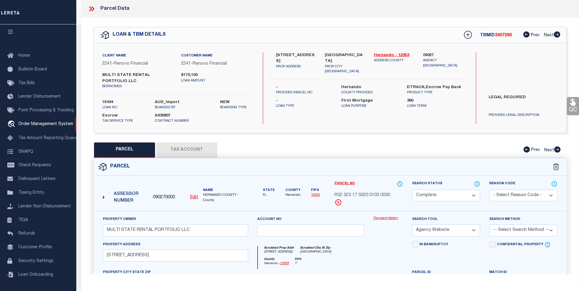
click at [387, 219] on link "Payment History" at bounding box center [388, 218] width 30 height 5
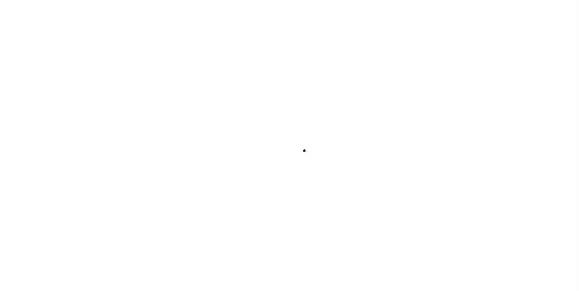
select select
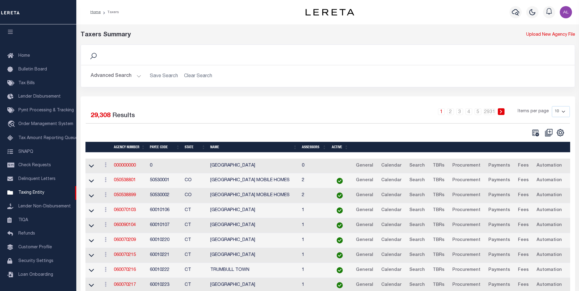
click at [135, 74] on button "Advanced Search" at bounding box center [116, 76] width 51 height 12
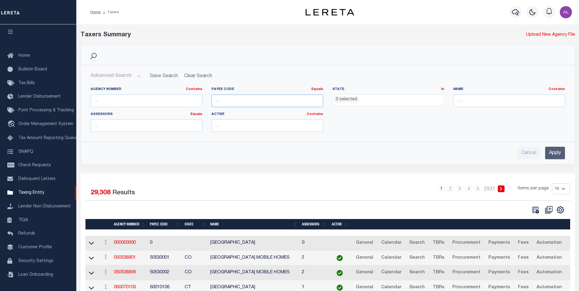
click at [230, 98] on input "number" at bounding box center [268, 101] width 112 height 13
paste input "1205300000"
type input "1205300000"
click at [548, 149] on input "Apply" at bounding box center [555, 153] width 20 height 13
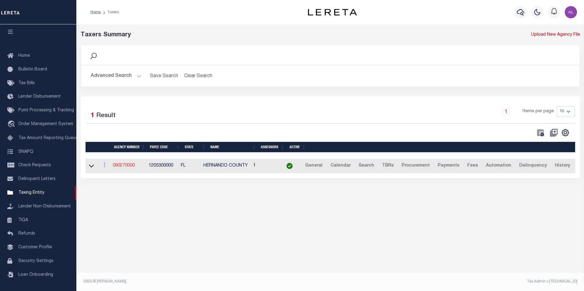
click at [123, 165] on link "090270000" at bounding box center [124, 166] width 22 height 4
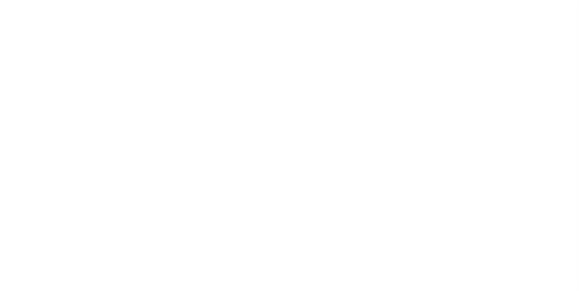
select select
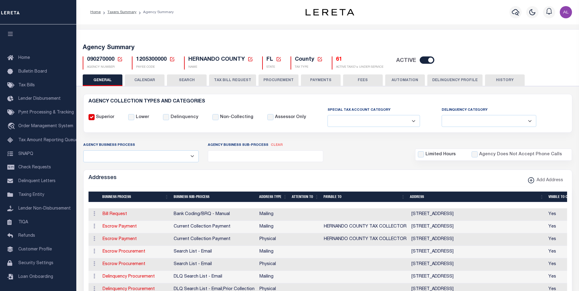
click at [143, 81] on button "CALENDAR" at bounding box center [145, 80] width 40 height 12
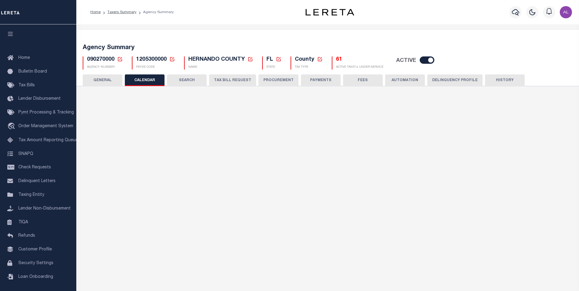
checkbox input "false"
type input "1"
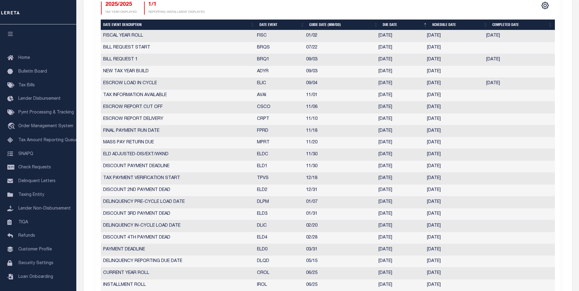
scroll to position [254, 0]
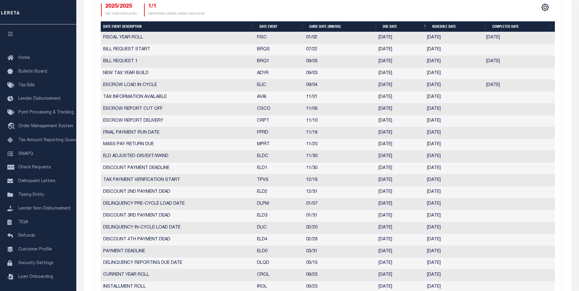
drag, startPoint x: 453, startPoint y: 49, endPoint x: 377, endPoint y: 53, distance: 76.1
click at [377, 53] on tr "BILL REQUEST START BRQS 07/22 07/22/2025 07/22/2025 3508480" at bounding box center [328, 50] width 454 height 12
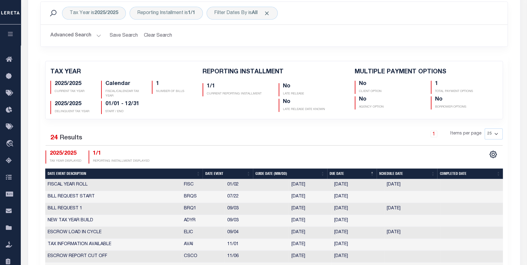
scroll to position [0, 0]
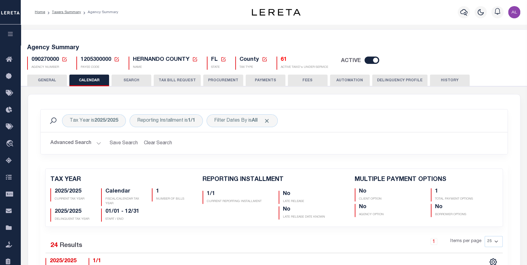
click at [91, 57] on span "1205300000" at bounding box center [96, 59] width 31 height 5
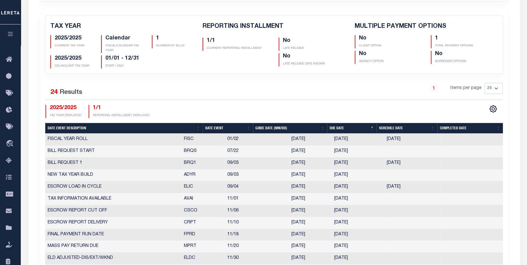
scroll to position [193, 0]
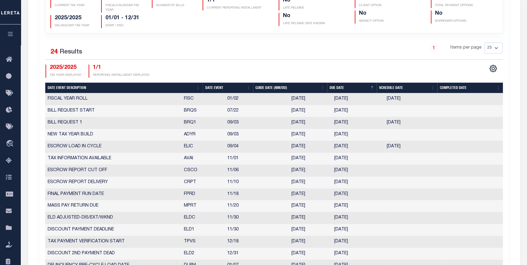
drag, startPoint x: 184, startPoint y: 111, endPoint x: 360, endPoint y: 110, distance: 176.7
click at [360, 110] on tr "BILL REQUEST START BRQS 07/22 07/22/2025 07/22/2025 3508480" at bounding box center [273, 111] width 457 height 12
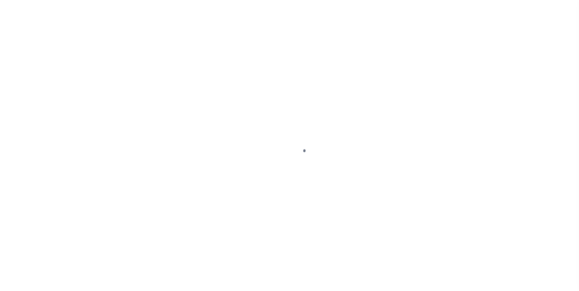
select select "CP"
select select "AGW"
select select "25066"
select select "10"
select select "Escrow"
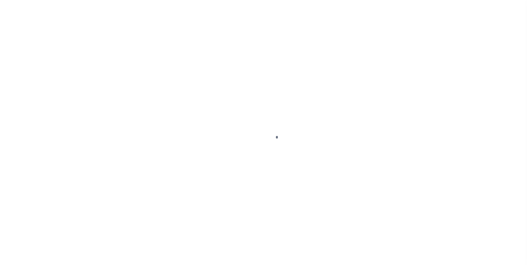
scroll to position [6, 0]
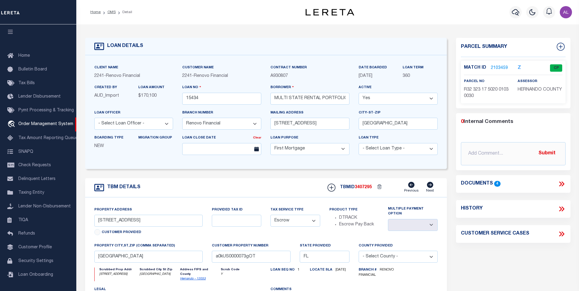
click at [499, 68] on link "2103459" at bounding box center [499, 68] width 17 height 6
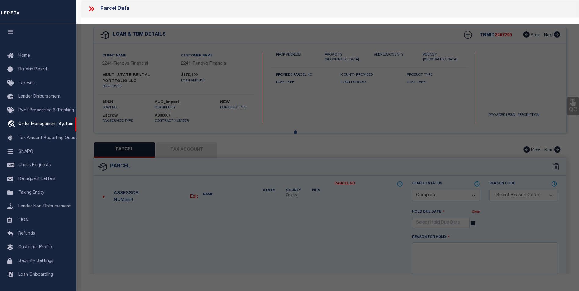
select select "AS"
select select
checkbox input "false"
select select "CP"
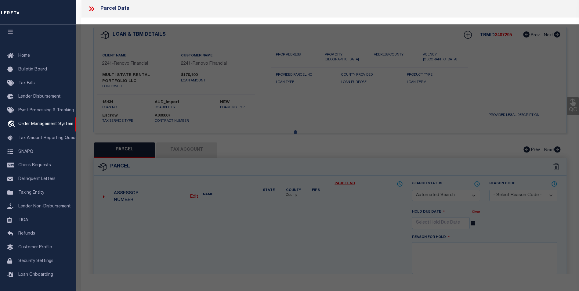
type input "MULTI STATE RENTAL PORTFOLIO LLC"
select select "AGW"
select select
type input "1098 EDGEHILL AVE"
type input "[GEOGRAPHIC_DATA]"
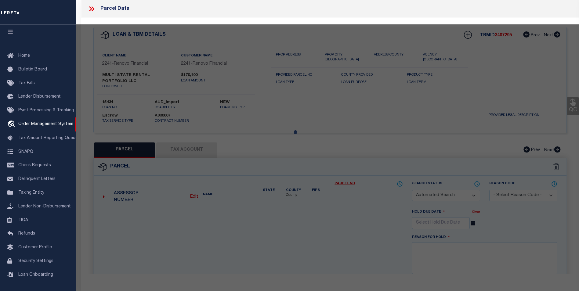
type textarea "[STREET_ADDRESS]"
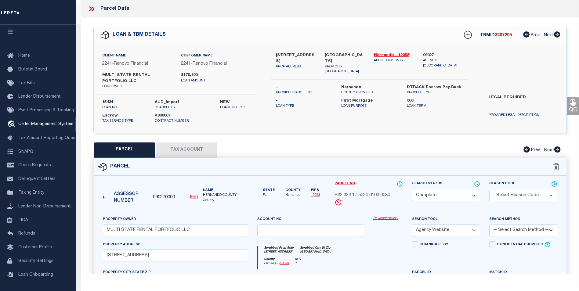
click at [202, 149] on button "Tax Account" at bounding box center [186, 150] width 61 height 15
select select "100"
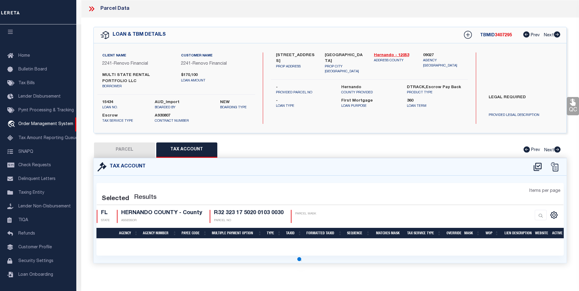
select select "100"
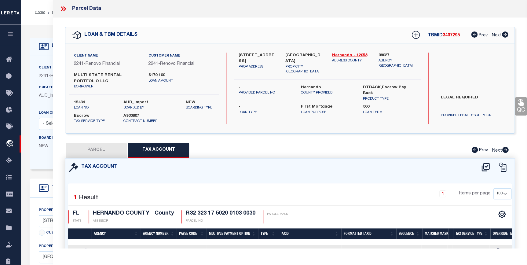
scroll to position [0, 0]
click at [104, 148] on button "PARCEL" at bounding box center [96, 150] width 61 height 15
select select "AS"
select select
checkbox input "false"
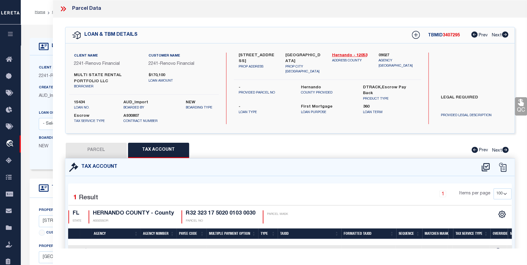
checkbox input "false"
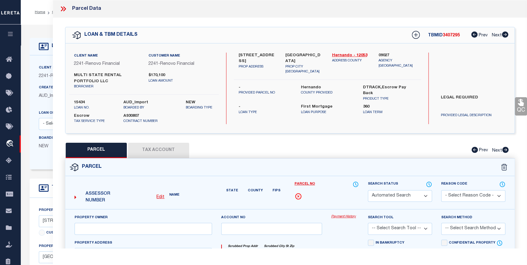
select select "CP"
type input "MULTI STATE RENTAL PORTFOLIO LLC"
select select "AGW"
select select
type input "1098 EDGEHILL AVE"
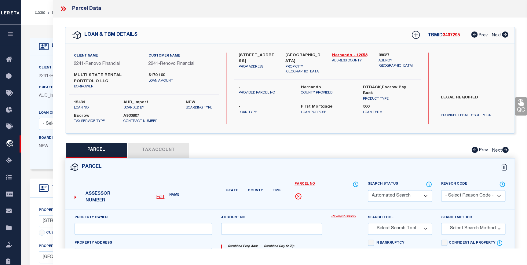
type input "[GEOGRAPHIC_DATA]"
type textarea "[STREET_ADDRESS]"
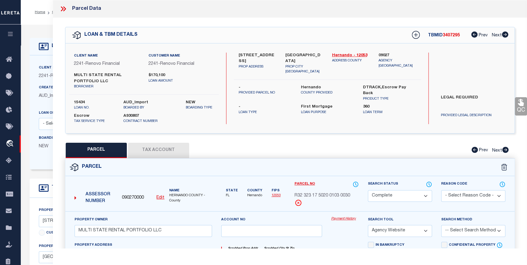
click at [338, 216] on link "Payment History" at bounding box center [344, 218] width 27 height 5
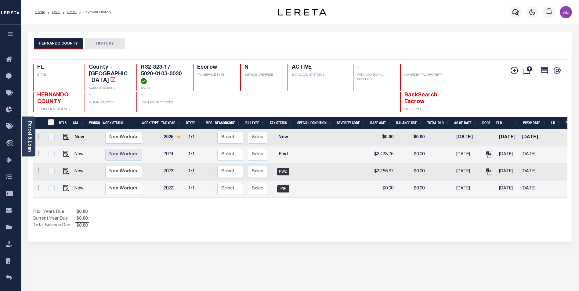
click at [160, 74] on h4 "R32-323-17-5020-0103-0030" at bounding box center [163, 74] width 45 height 20
click at [173, 75] on h4 "R32-323-17-5020-0103-0030" at bounding box center [163, 74] width 45 height 20
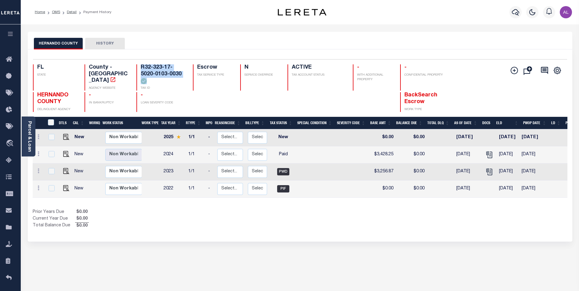
click at [173, 75] on h4 "R32-323-17-5020-0103-0030" at bounding box center [163, 74] width 45 height 20
drag, startPoint x: 182, startPoint y: 75, endPoint x: 142, endPoint y: 64, distance: 41.5
click at [142, 64] on h4 "R32-323-17-5020-0103-0030" at bounding box center [163, 74] width 45 height 20
copy h4 "R32-323-17-5020-0103-0030"
click at [32, 131] on div "Parcel & Loan" at bounding box center [29, 137] width 14 height 40
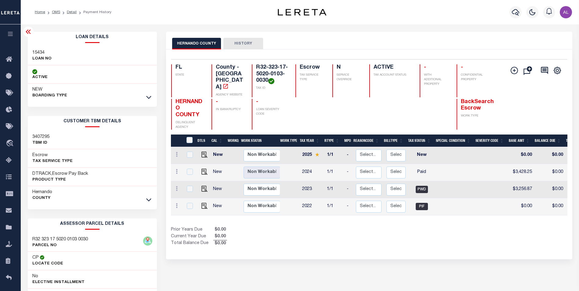
click at [30, 32] on icon at bounding box center [28, 31] width 7 height 7
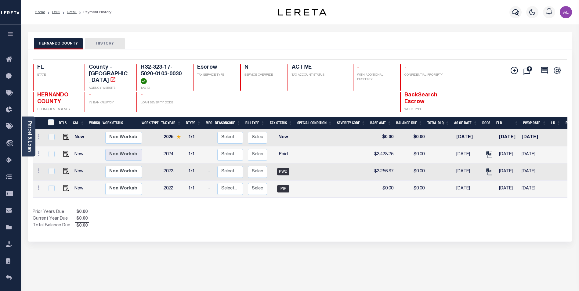
scroll to position [1, 0]
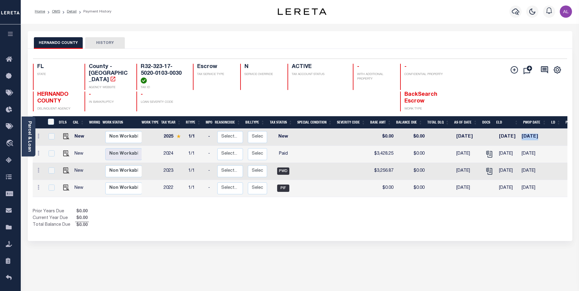
drag, startPoint x: 550, startPoint y: 136, endPoint x: 522, endPoint y: 137, distance: 27.5
click at [522, 137] on tr "New Non Workable Workable 2025 1/1 - Select... Payment Reversal Taxable Value C…" at bounding box center [330, 137] width 594 height 17
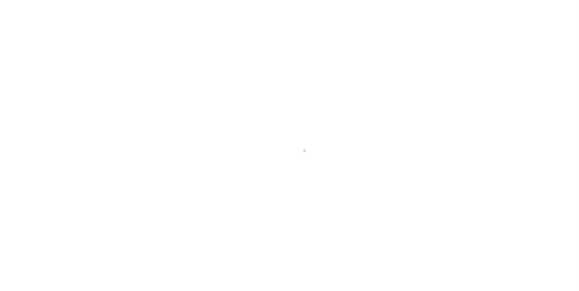
scroll to position [1, 0]
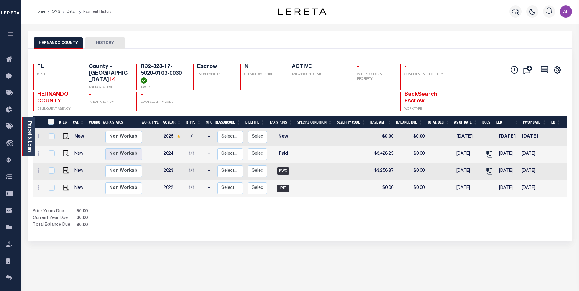
click at [28, 134] on link "Parcel & Loan" at bounding box center [29, 136] width 4 height 31
